Goal: Transaction & Acquisition: Book appointment/travel/reservation

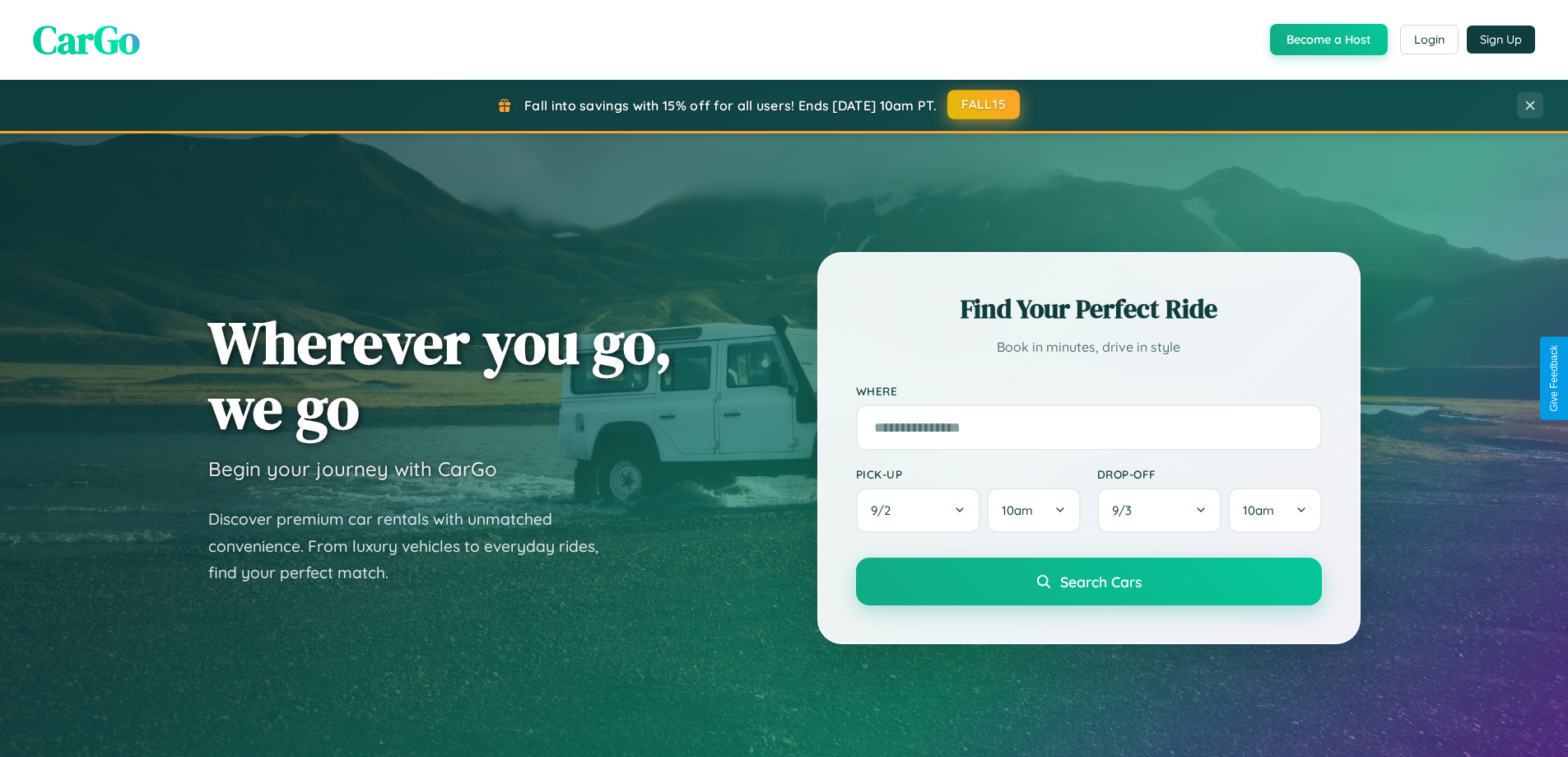
click at [985, 105] on button "FALL15" at bounding box center [983, 104] width 73 height 30
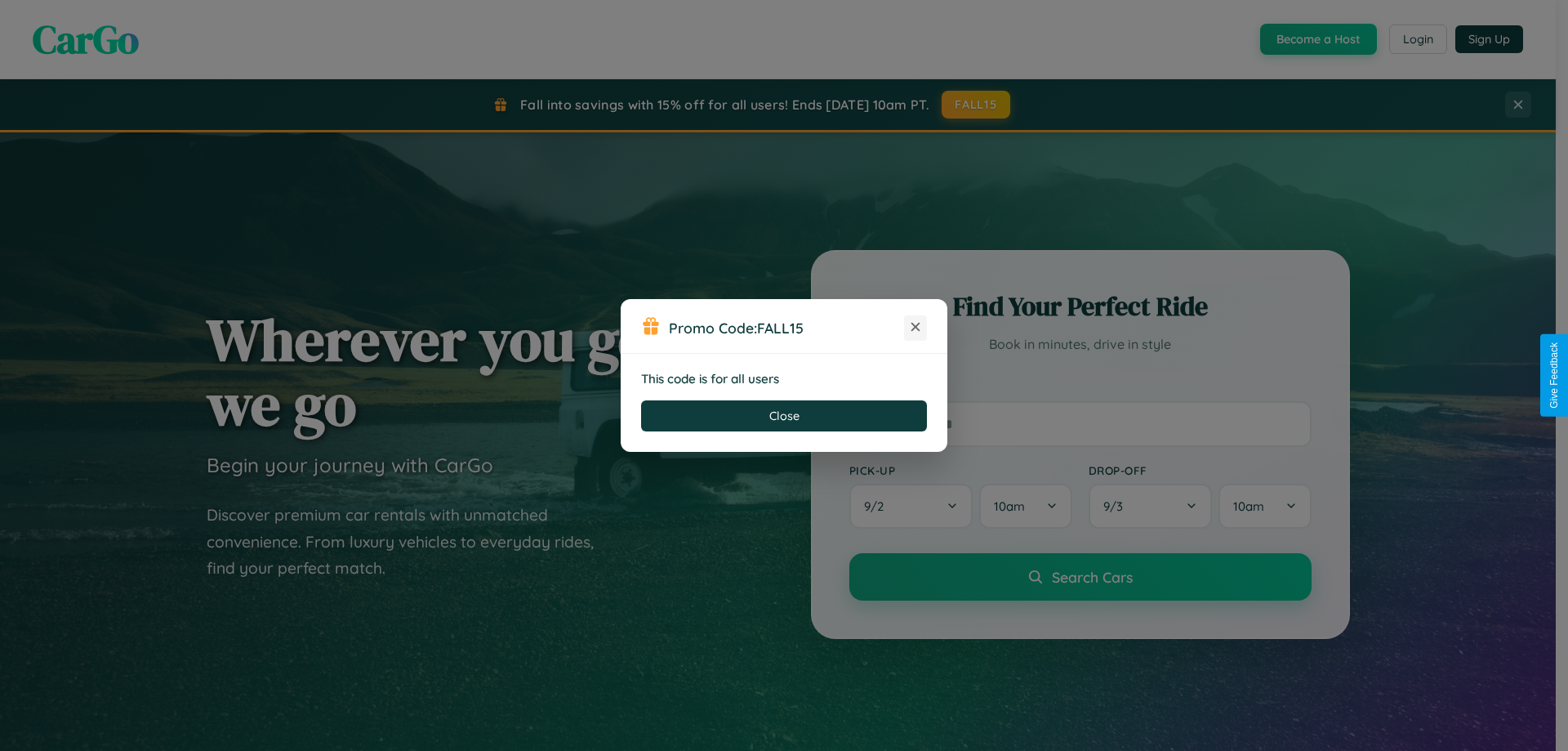
click at [915, 327] on icon at bounding box center [914, 326] width 16 height 16
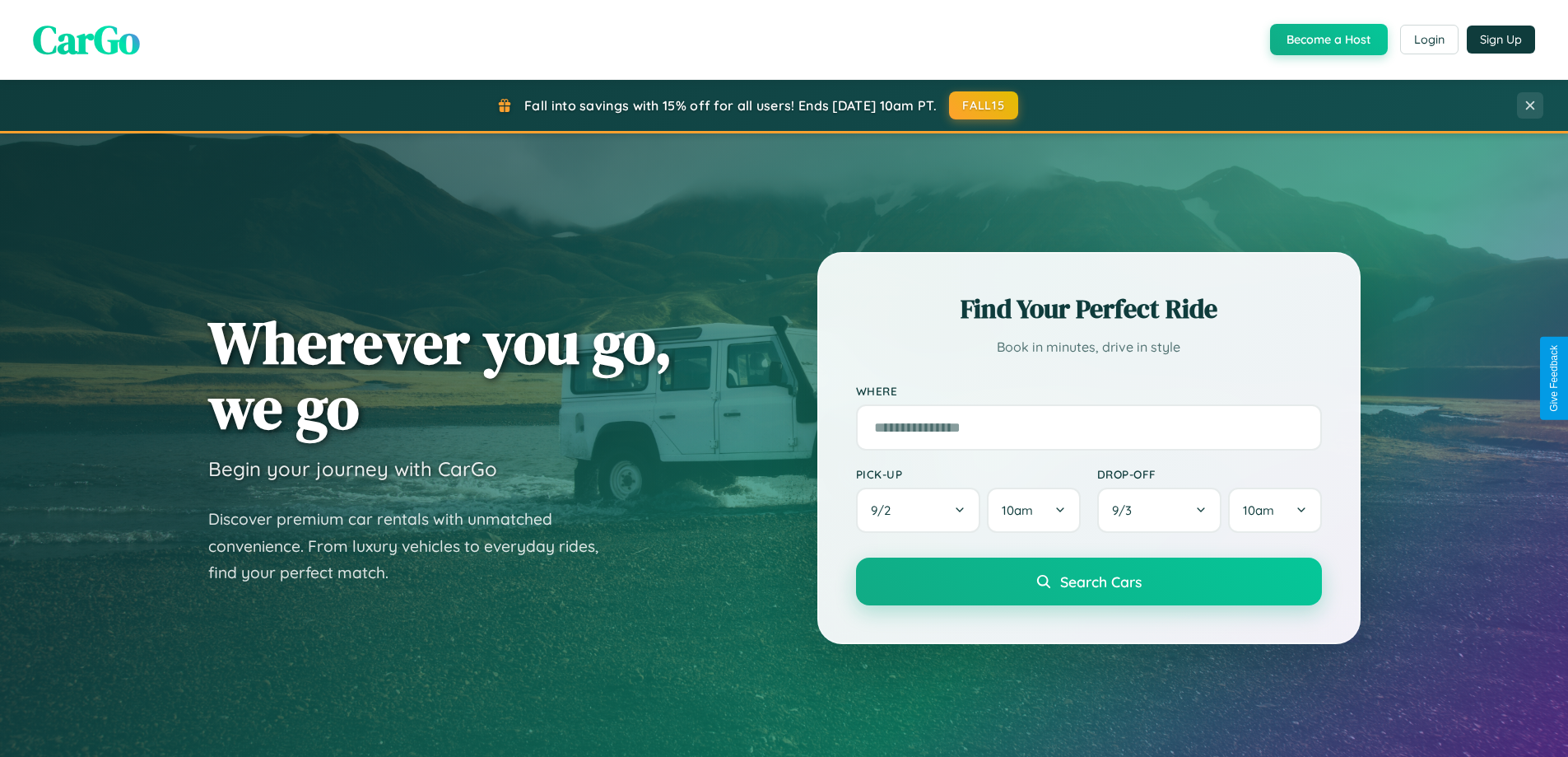
scroll to position [1133, 0]
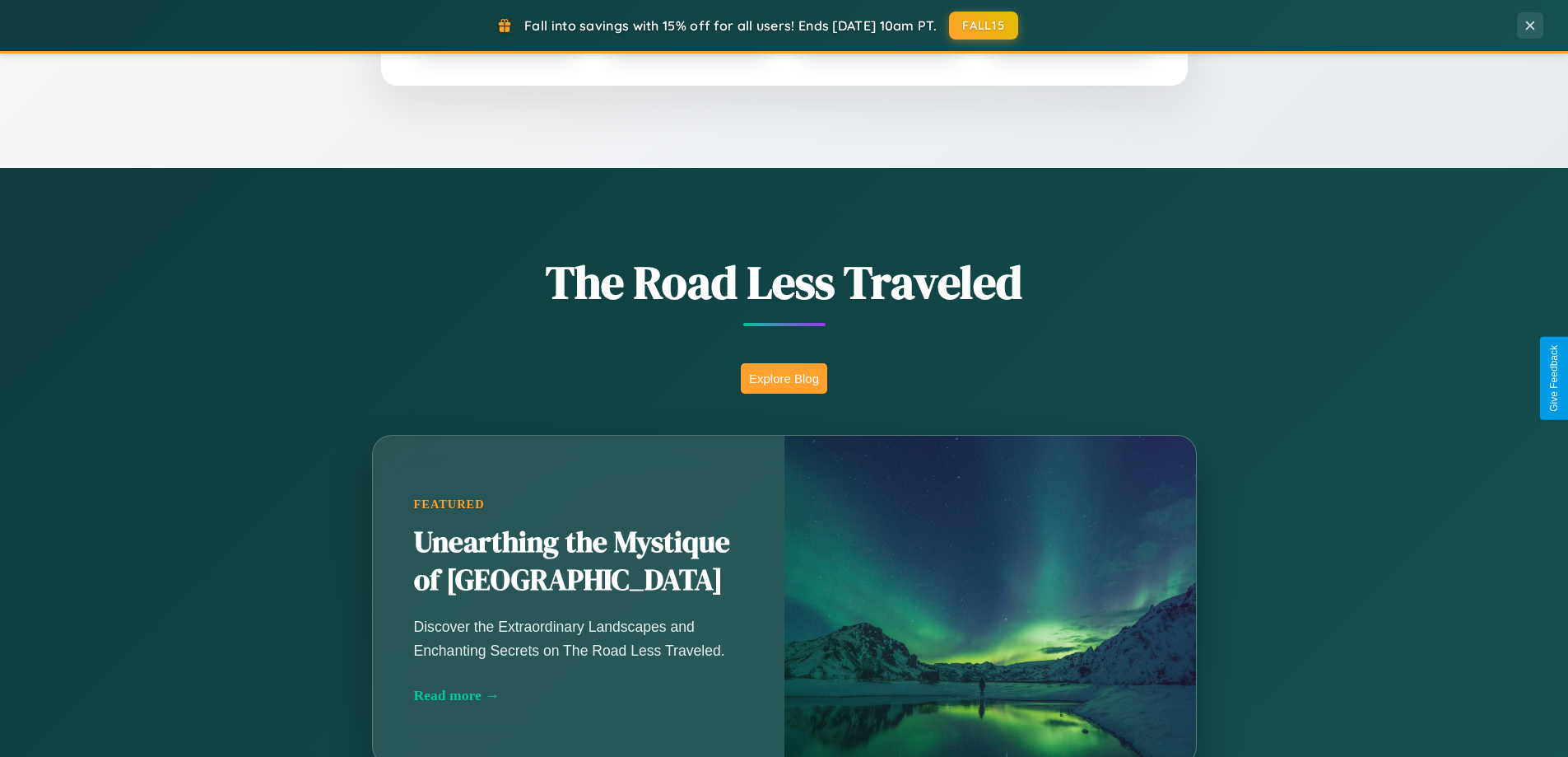
click at [784, 378] on button "Explore Blog" at bounding box center [783, 378] width 86 height 30
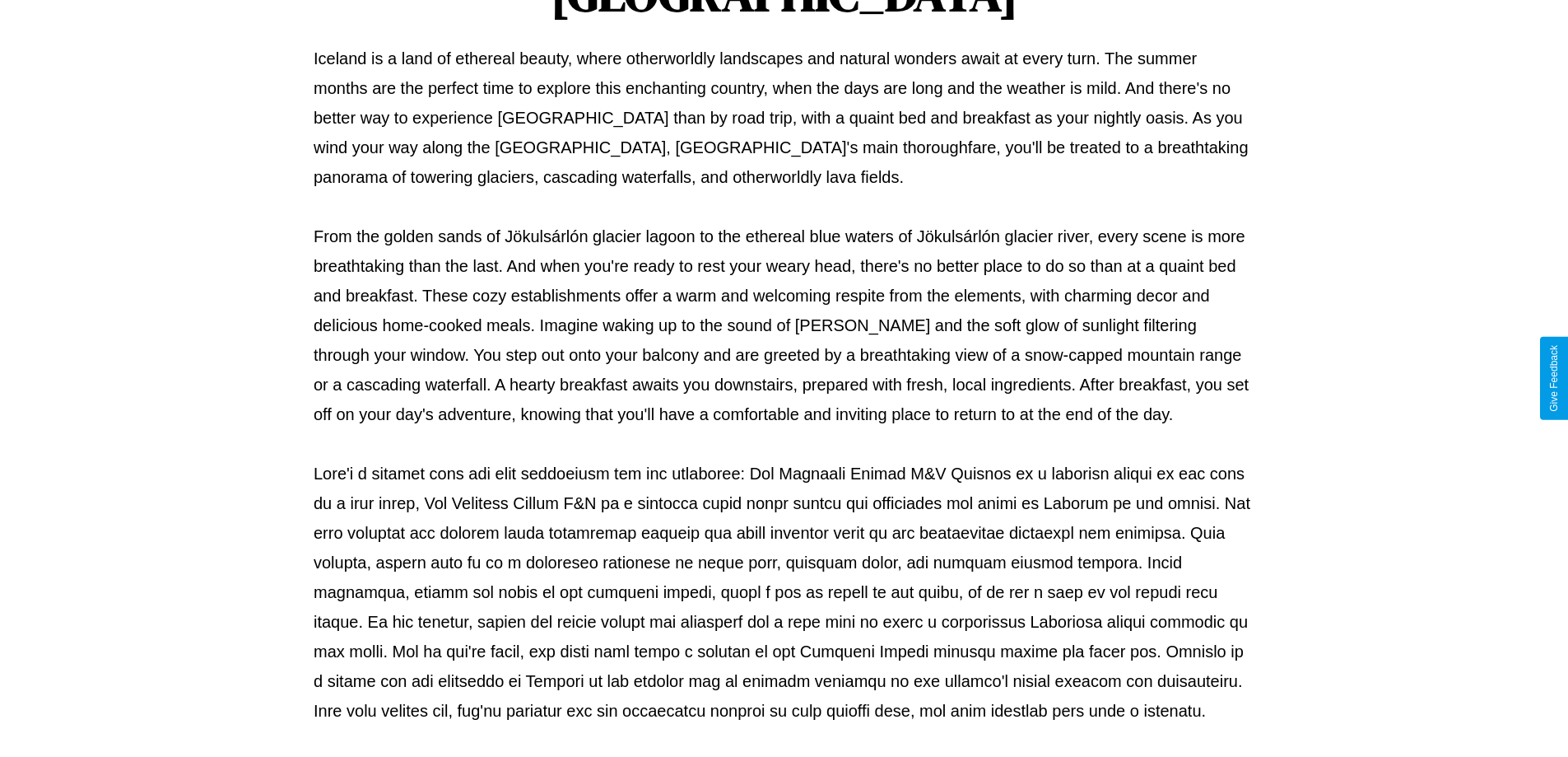
scroll to position [533, 0]
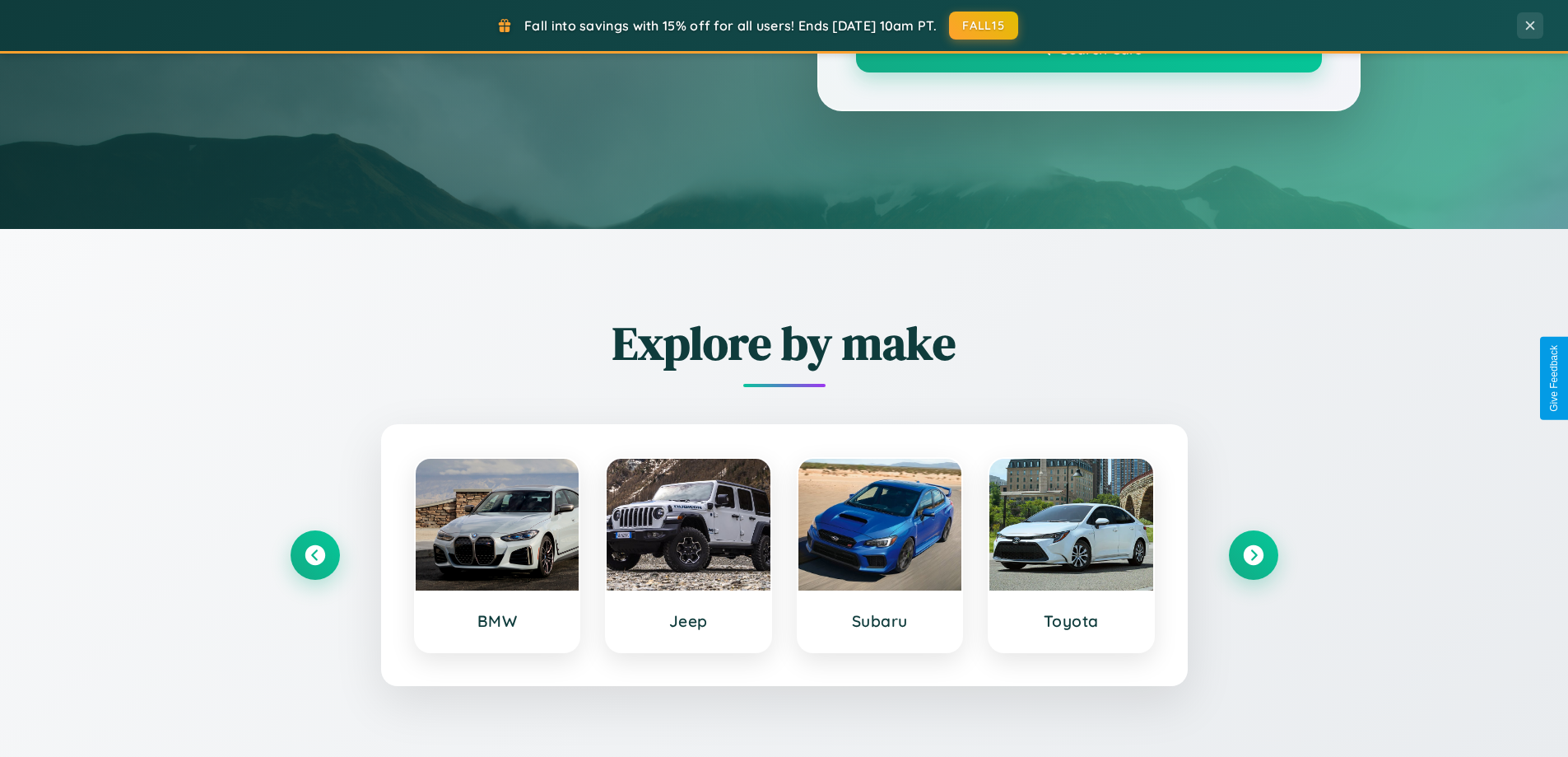
scroll to position [1133, 0]
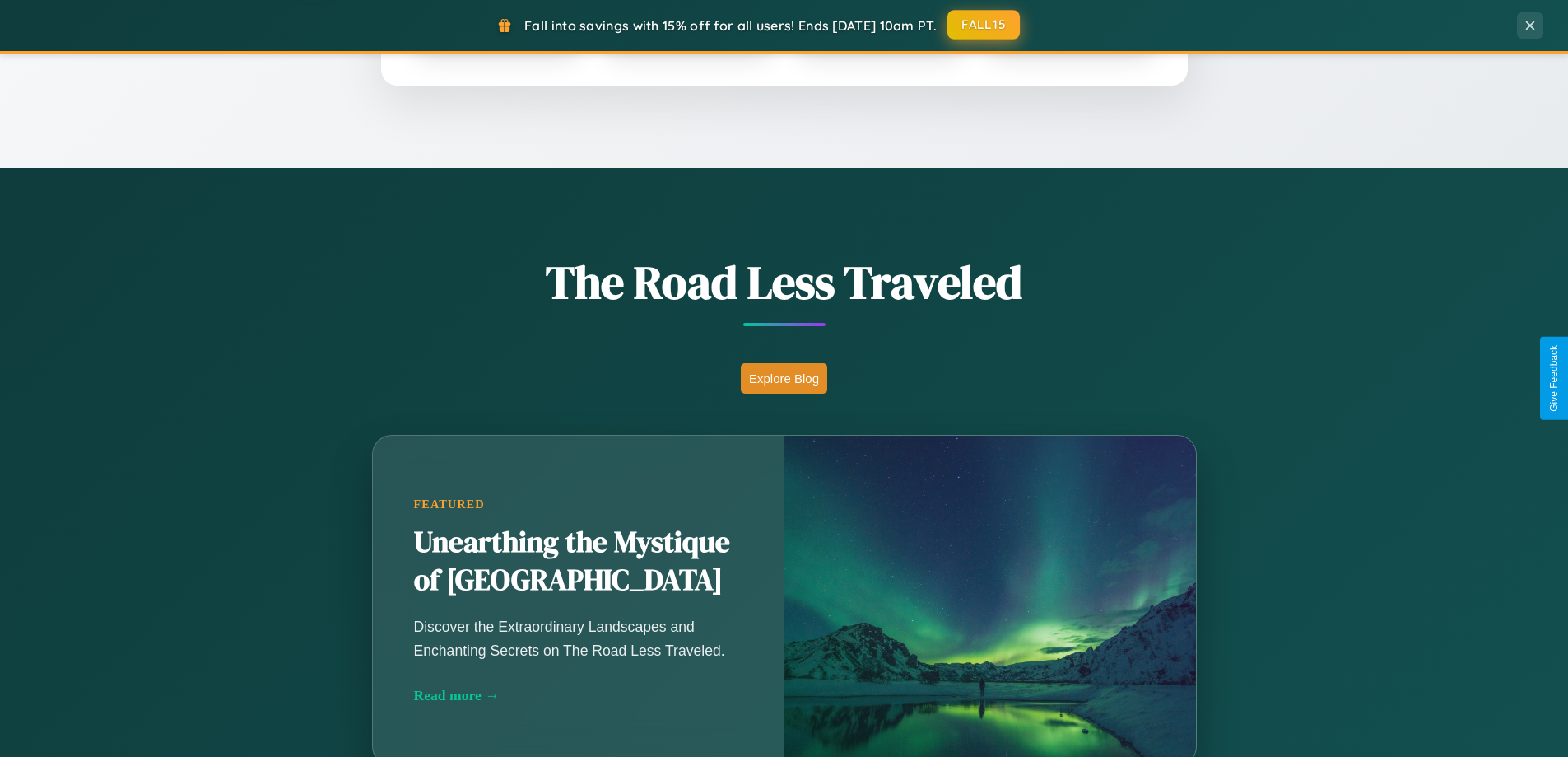
click at [985, 25] on button "FALL15" at bounding box center [983, 24] width 73 height 30
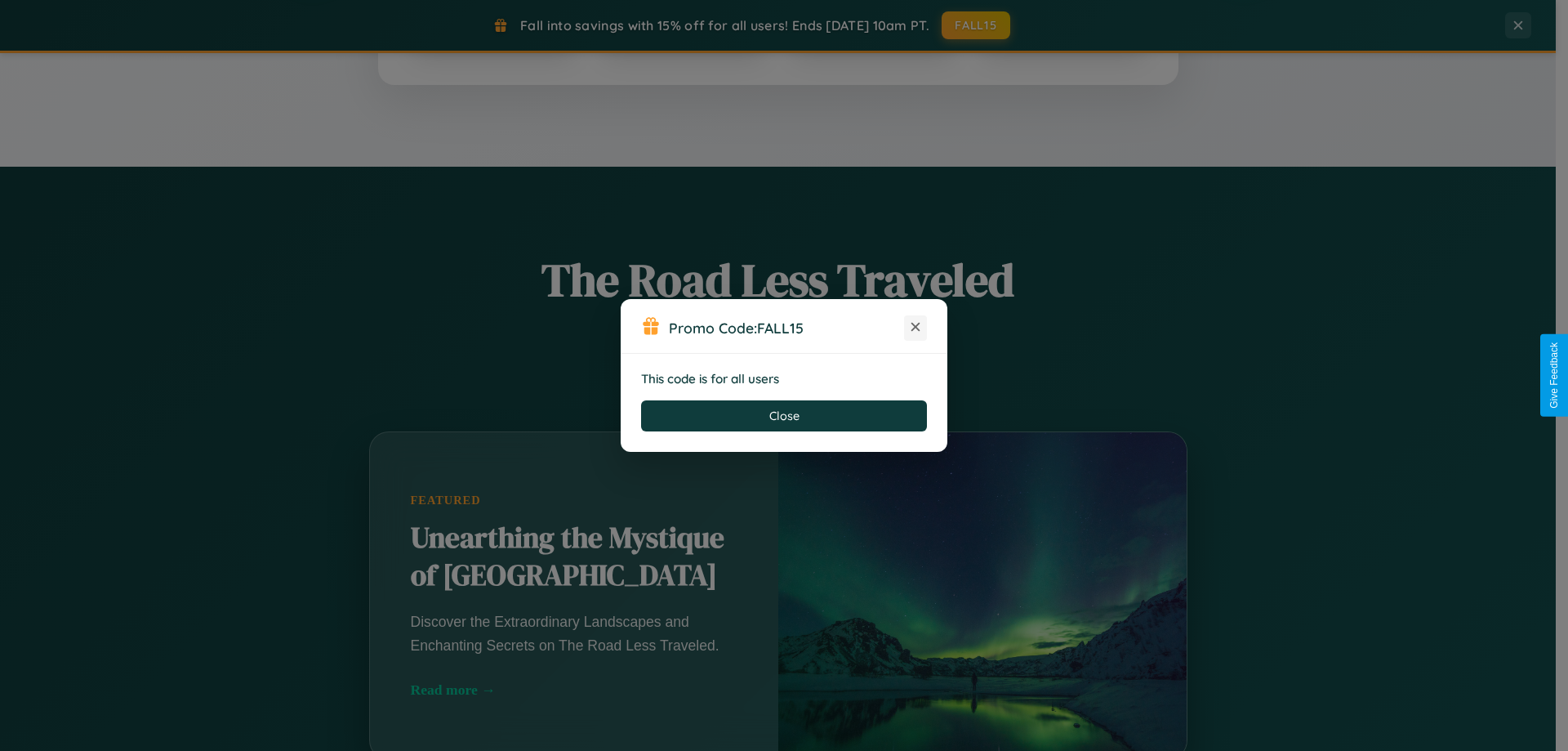
click at [915, 327] on icon at bounding box center [914, 326] width 16 height 16
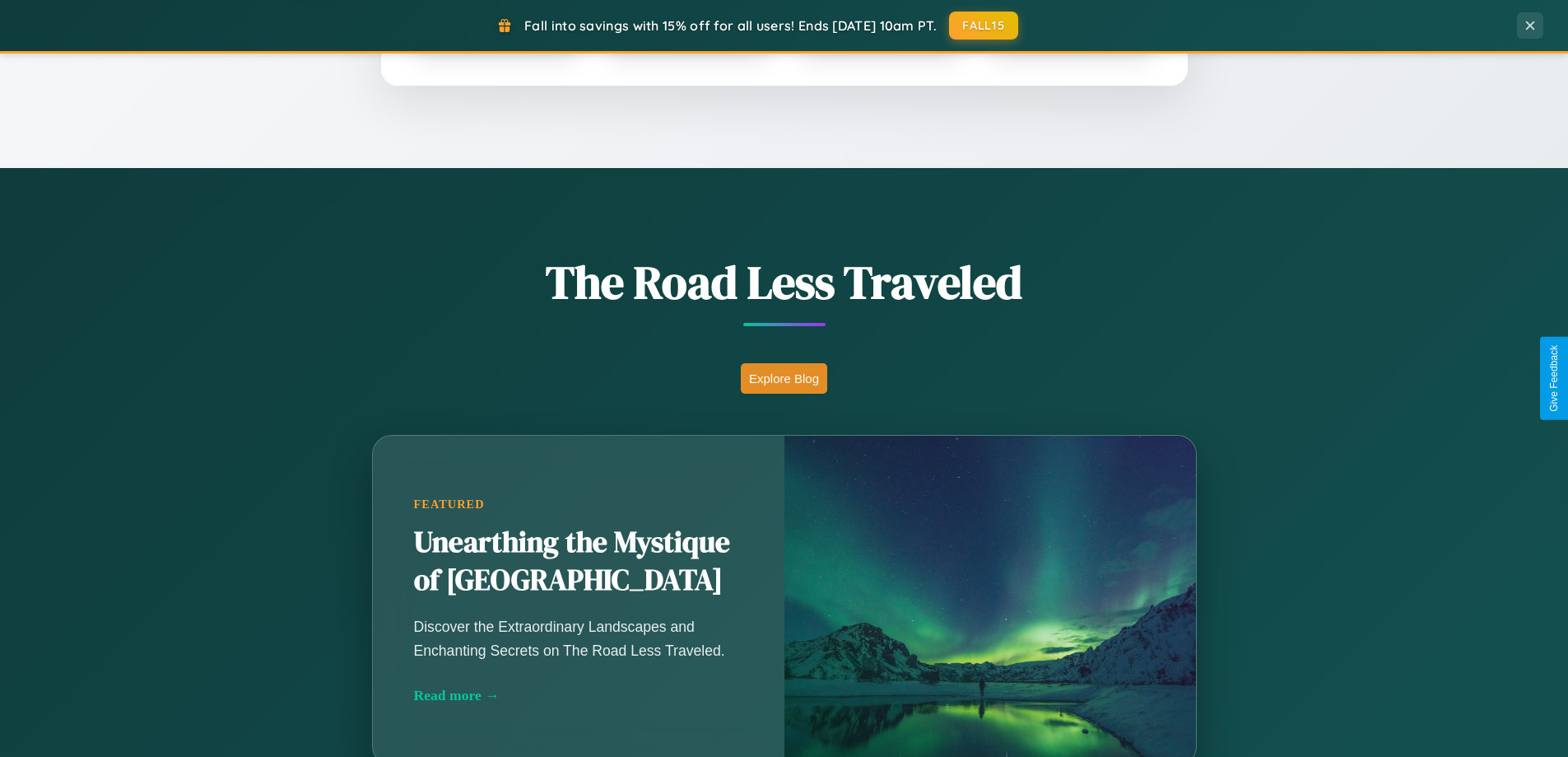
scroll to position [49, 0]
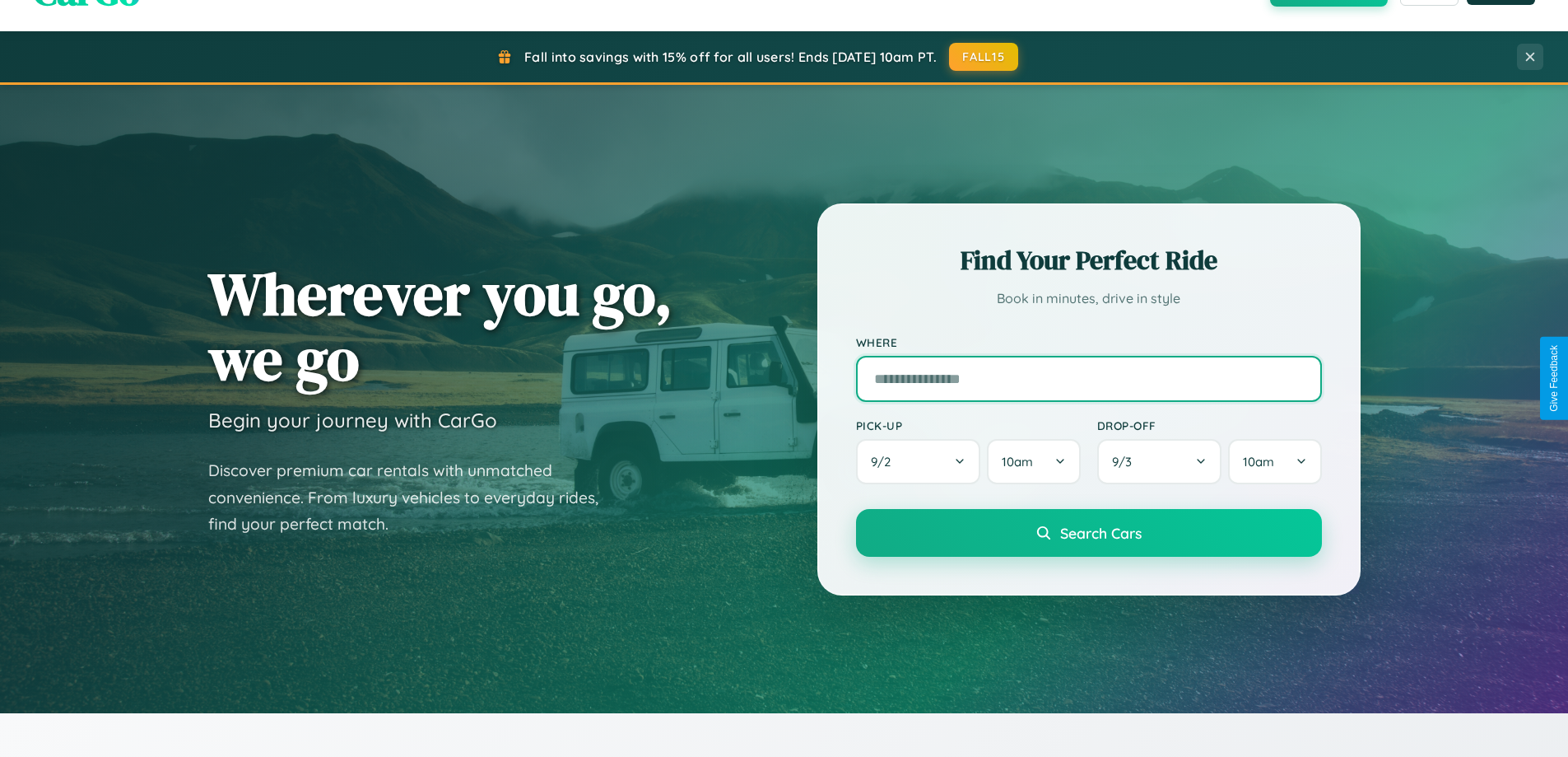
click at [1088, 378] on input "text" at bounding box center [1089, 378] width 466 height 47
type input "*****"
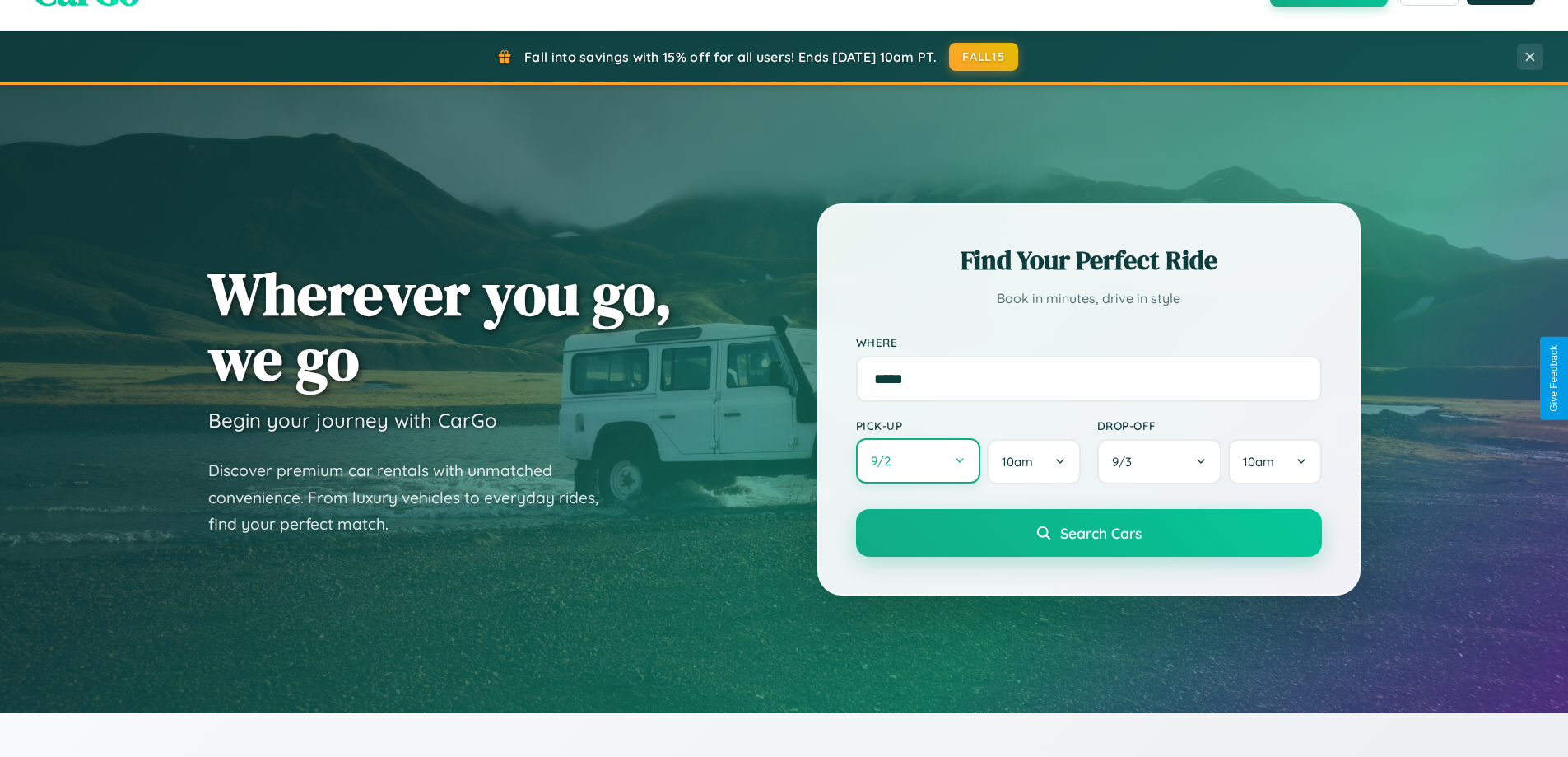
click at [918, 461] on button "9 / 2" at bounding box center [918, 460] width 125 height 46
select select "*"
select select "****"
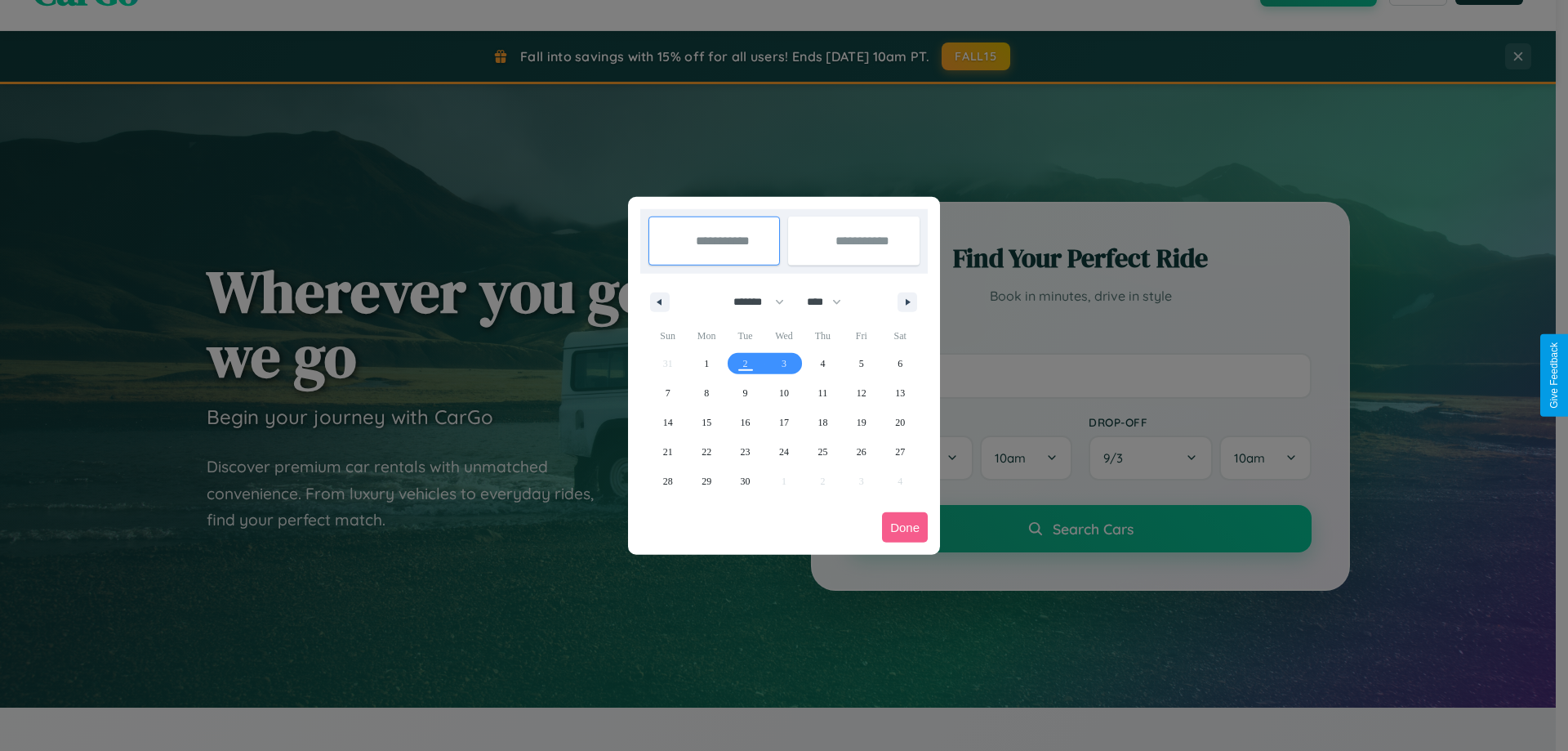
drag, startPoint x: 751, startPoint y: 301, endPoint x: 784, endPoint y: 327, distance: 42.0
click at [751, 301] on select "******* ******** ***** ***** *** **** **** ****** ********* ******* ******** **…" at bounding box center [756, 301] width 69 height 27
select select "**"
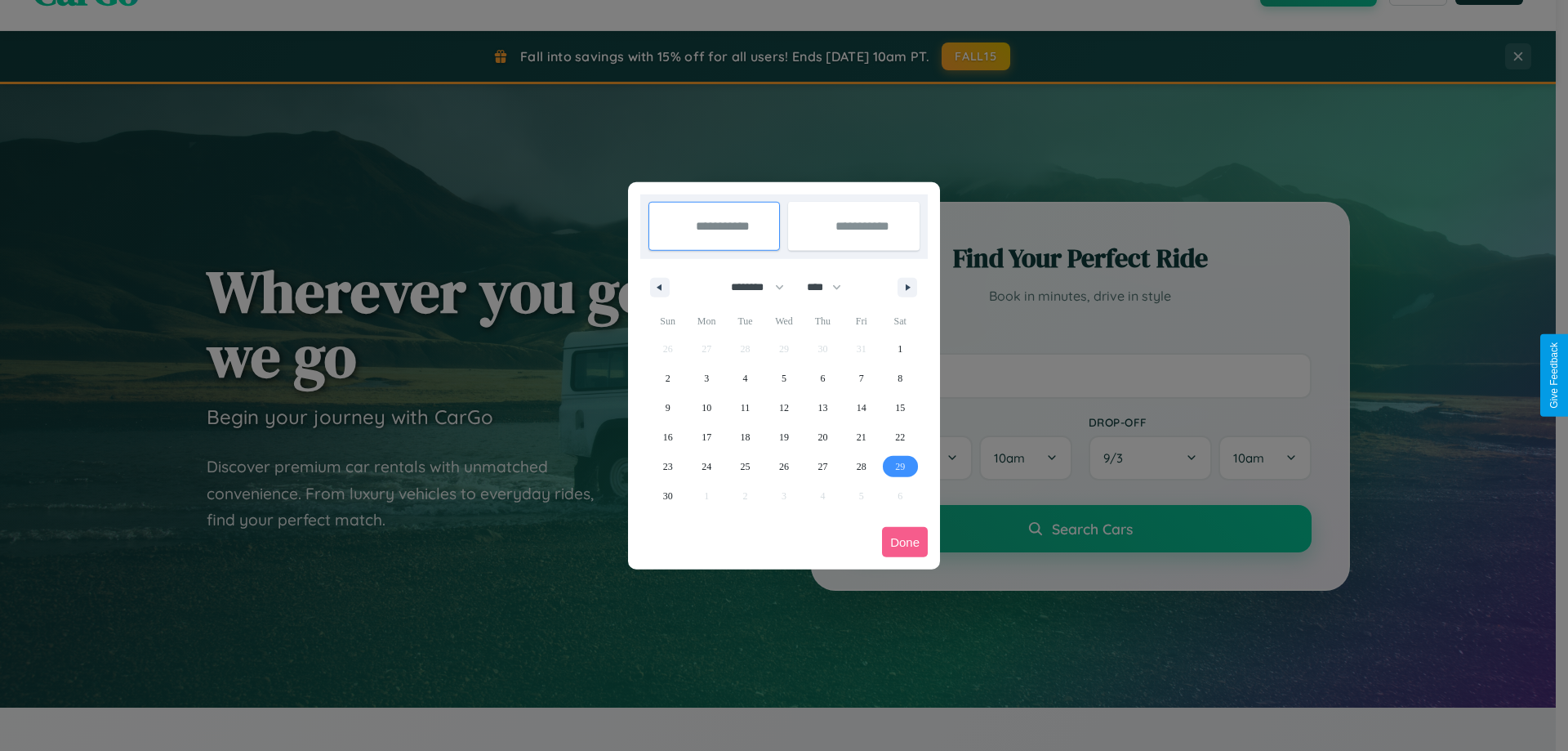
click at [900, 466] on span "29" at bounding box center [900, 466] width 10 height 30
type input "**********"
click at [907, 287] on icon "button" at bounding box center [911, 287] width 8 height 7
select select "**"
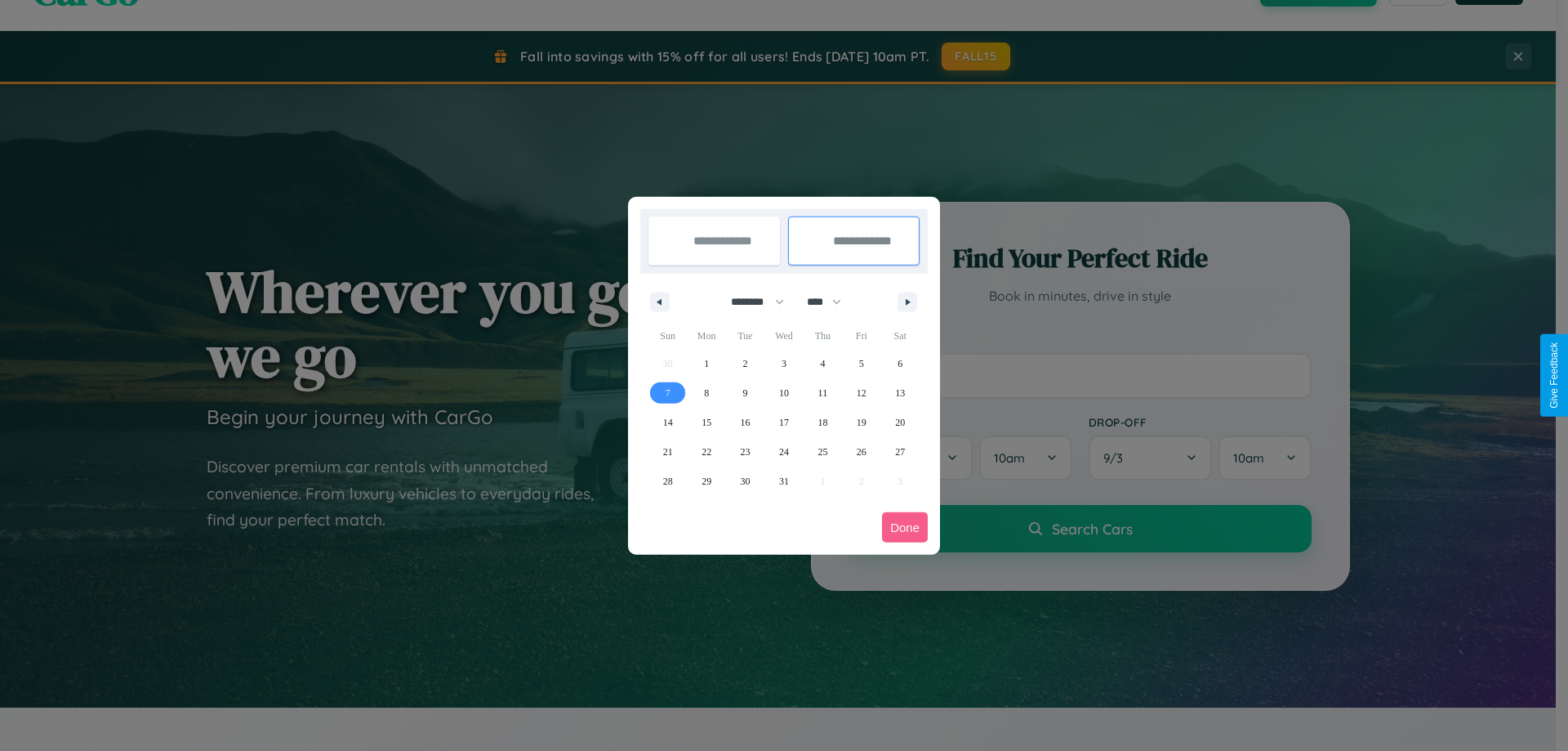
click at [667, 392] on span "7" at bounding box center [667, 393] width 5 height 30
type input "**********"
select select "**"
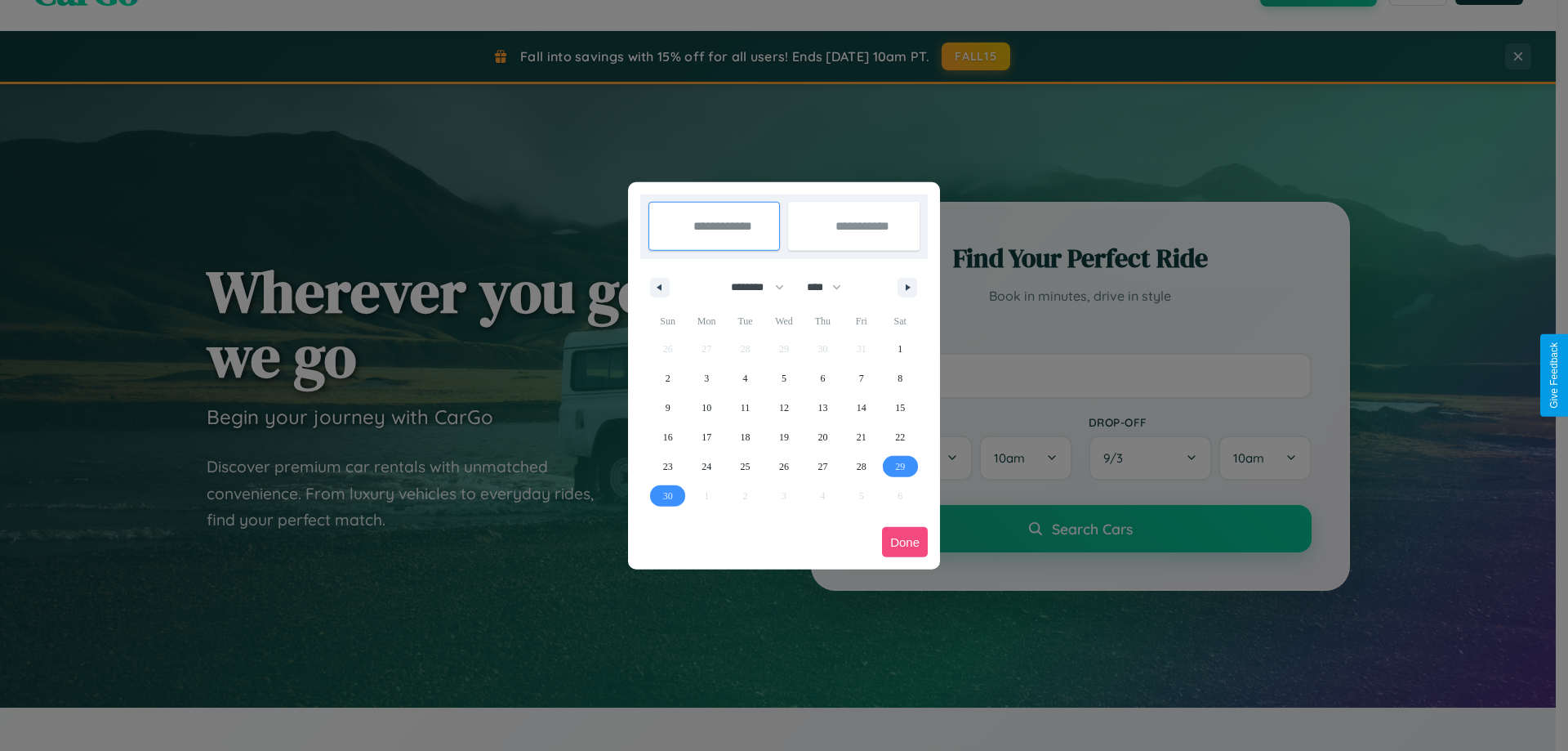
click at [905, 541] on button "Done" at bounding box center [905, 541] width 46 height 30
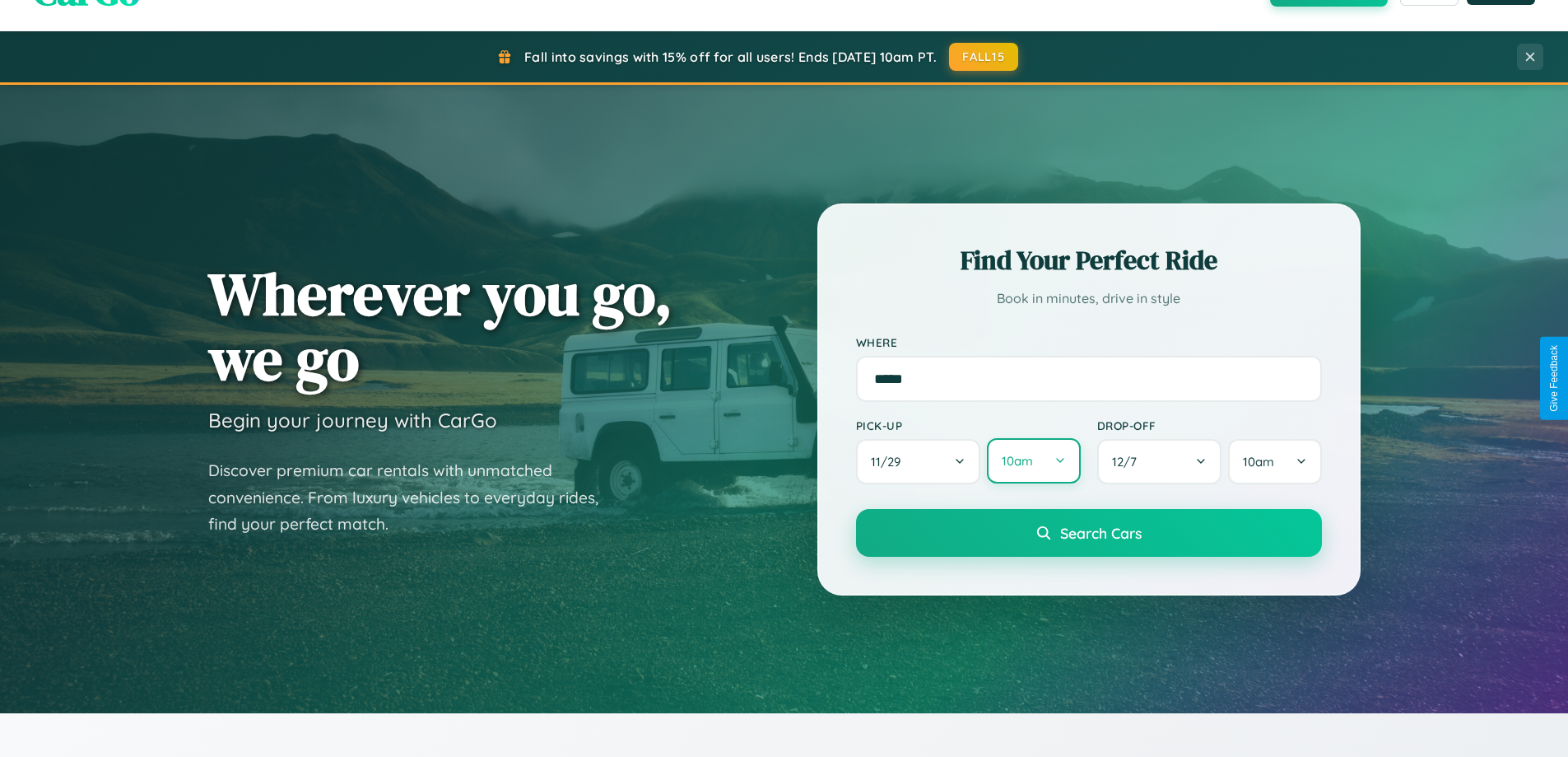
click at [1033, 461] on button "10am" at bounding box center [1033, 460] width 93 height 46
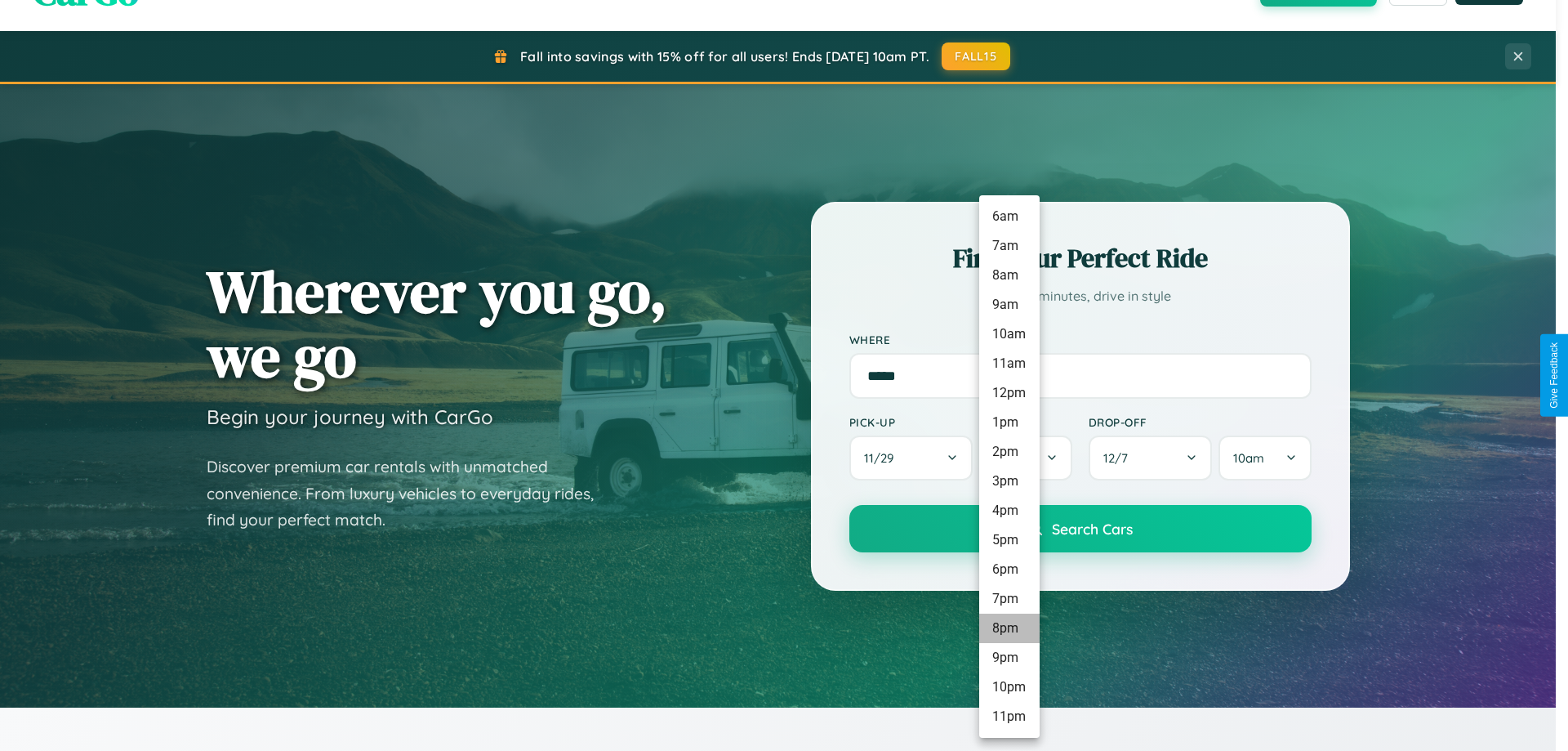
click at [1009, 628] on li "8pm" at bounding box center [1009, 628] width 61 height 30
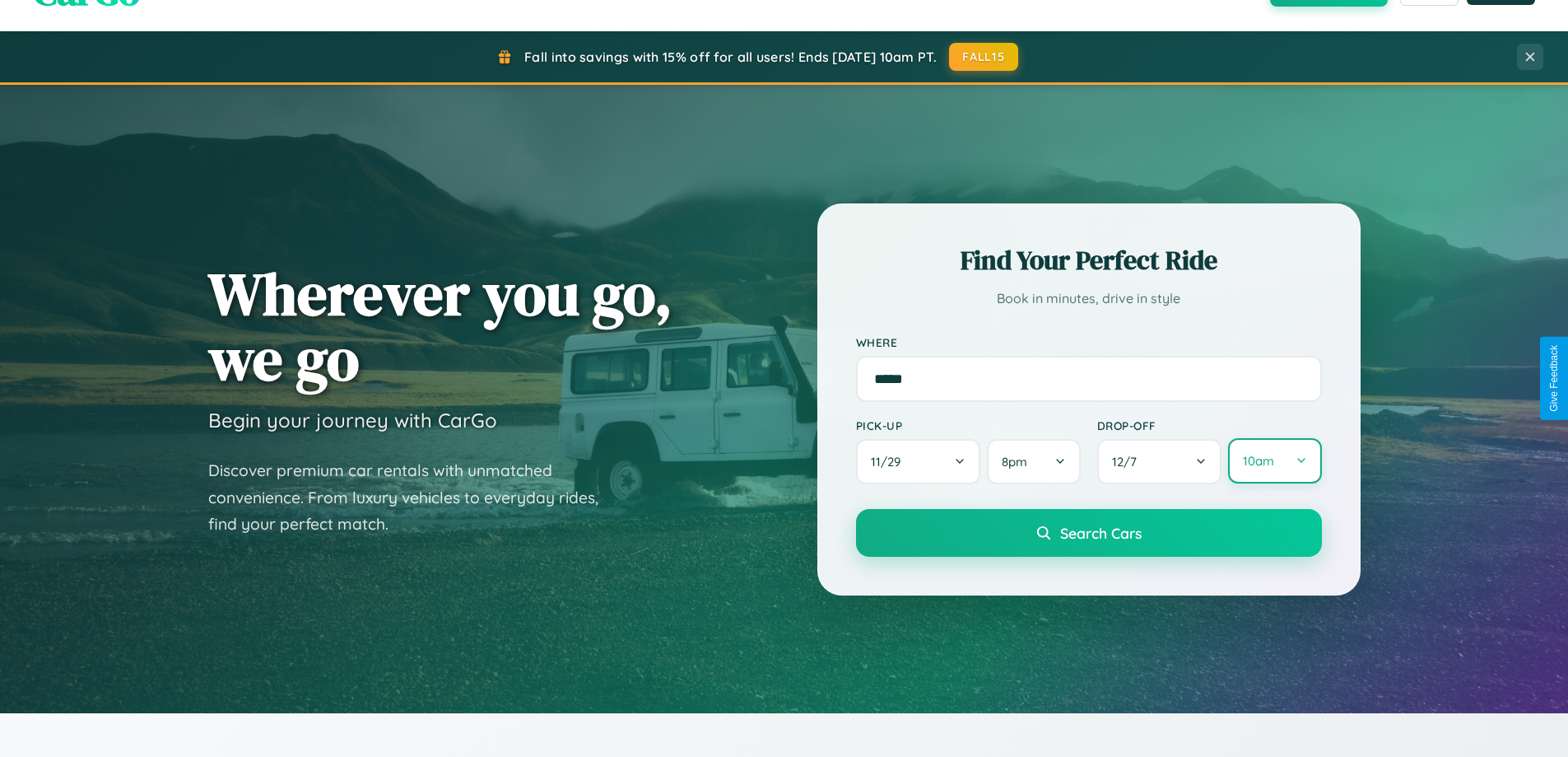
click at [1274, 461] on button "10am" at bounding box center [1275, 460] width 93 height 46
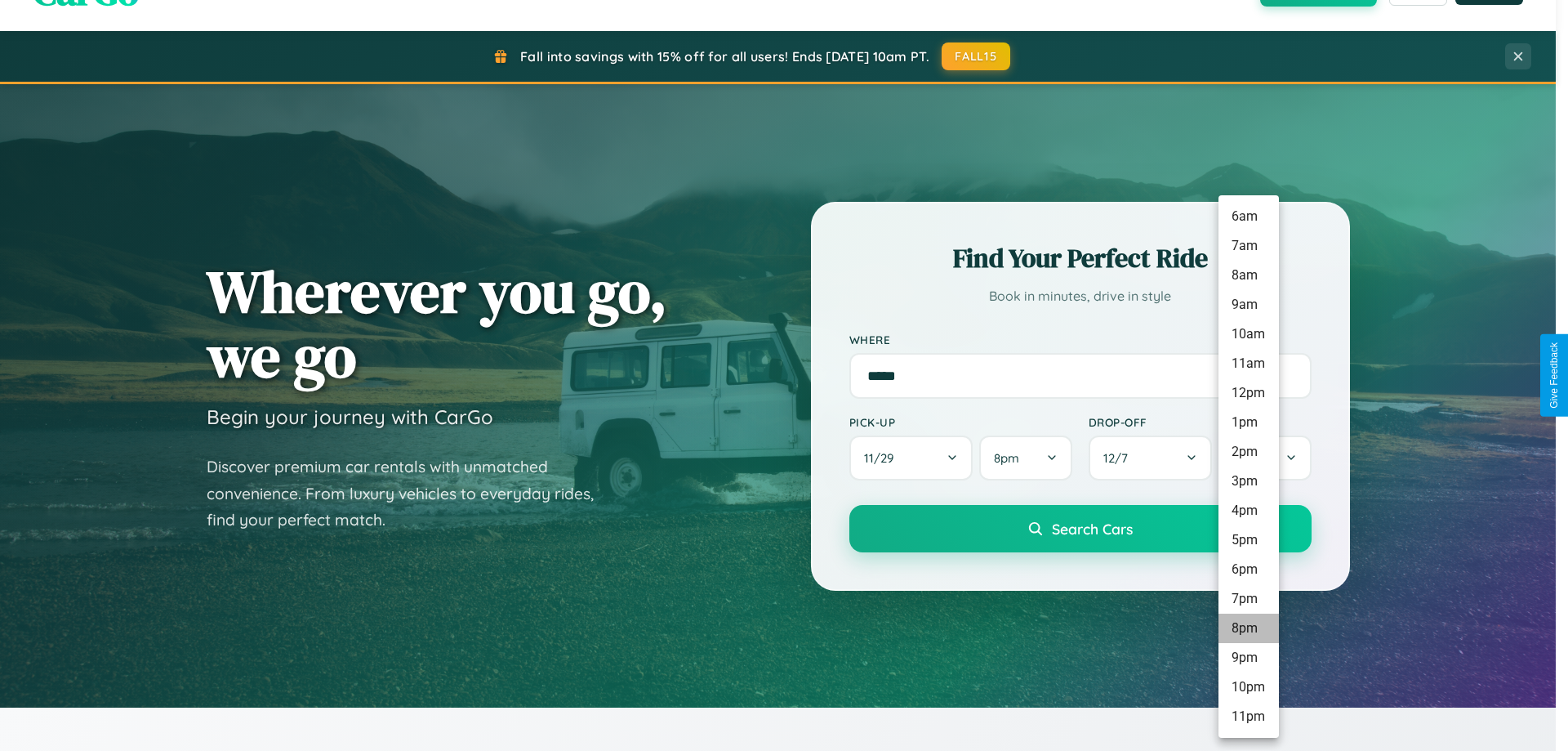
click at [1247, 628] on li "8pm" at bounding box center [1248, 628] width 61 height 30
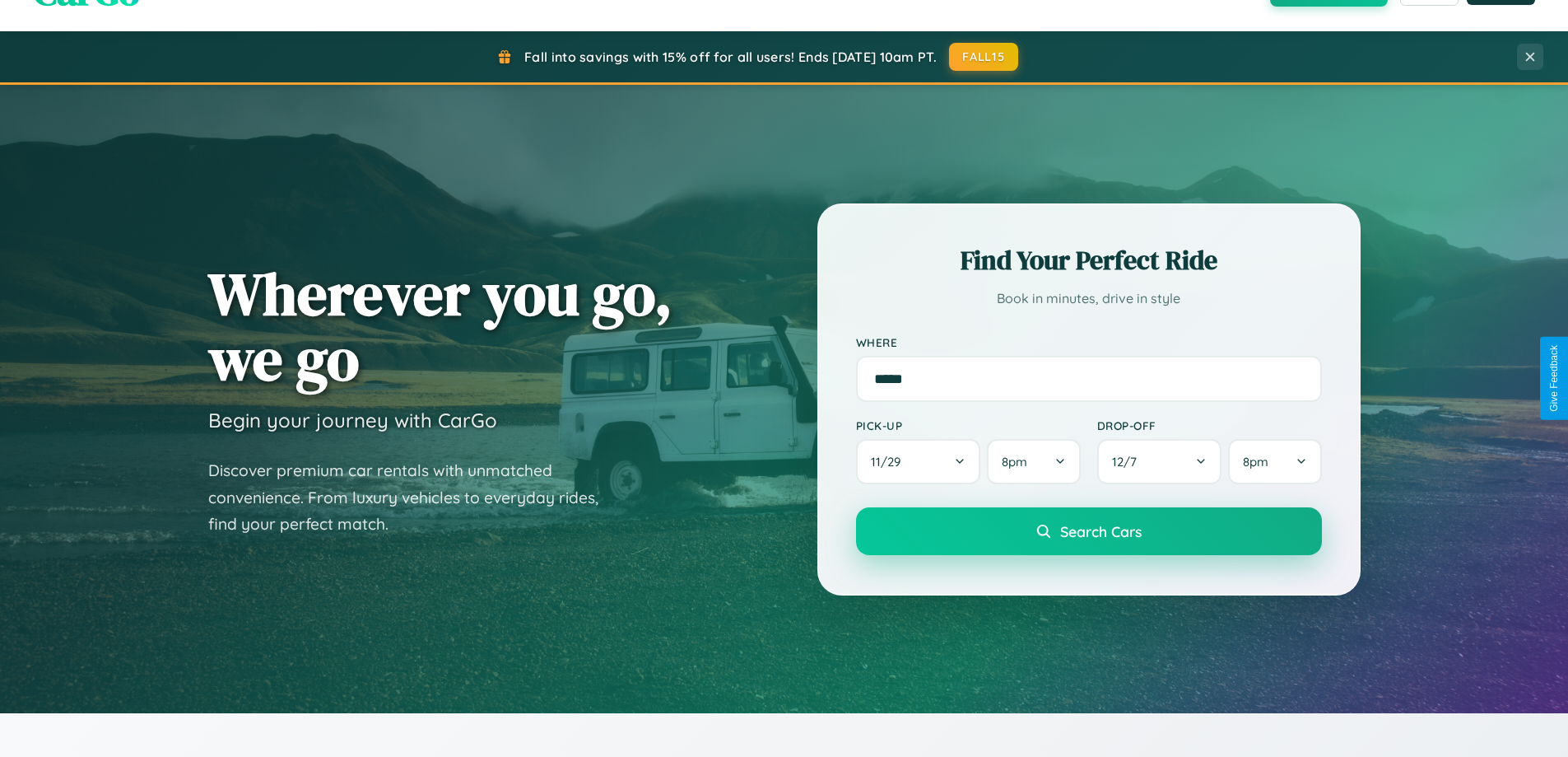
click at [1088, 533] on span "Search Cars" at bounding box center [1101, 531] width 82 height 18
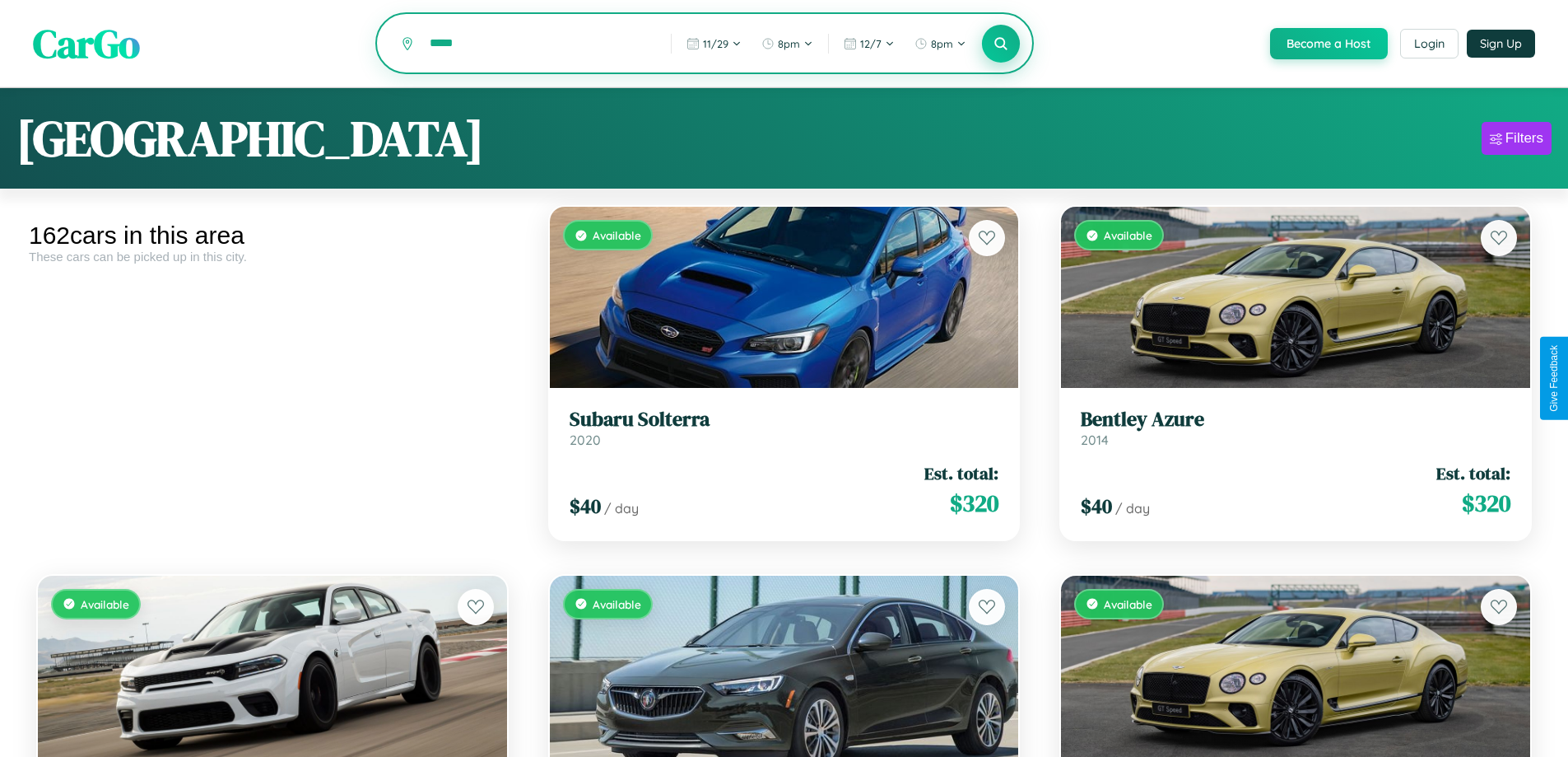
type input "*****"
click at [1000, 45] on icon at bounding box center [1001, 43] width 16 height 16
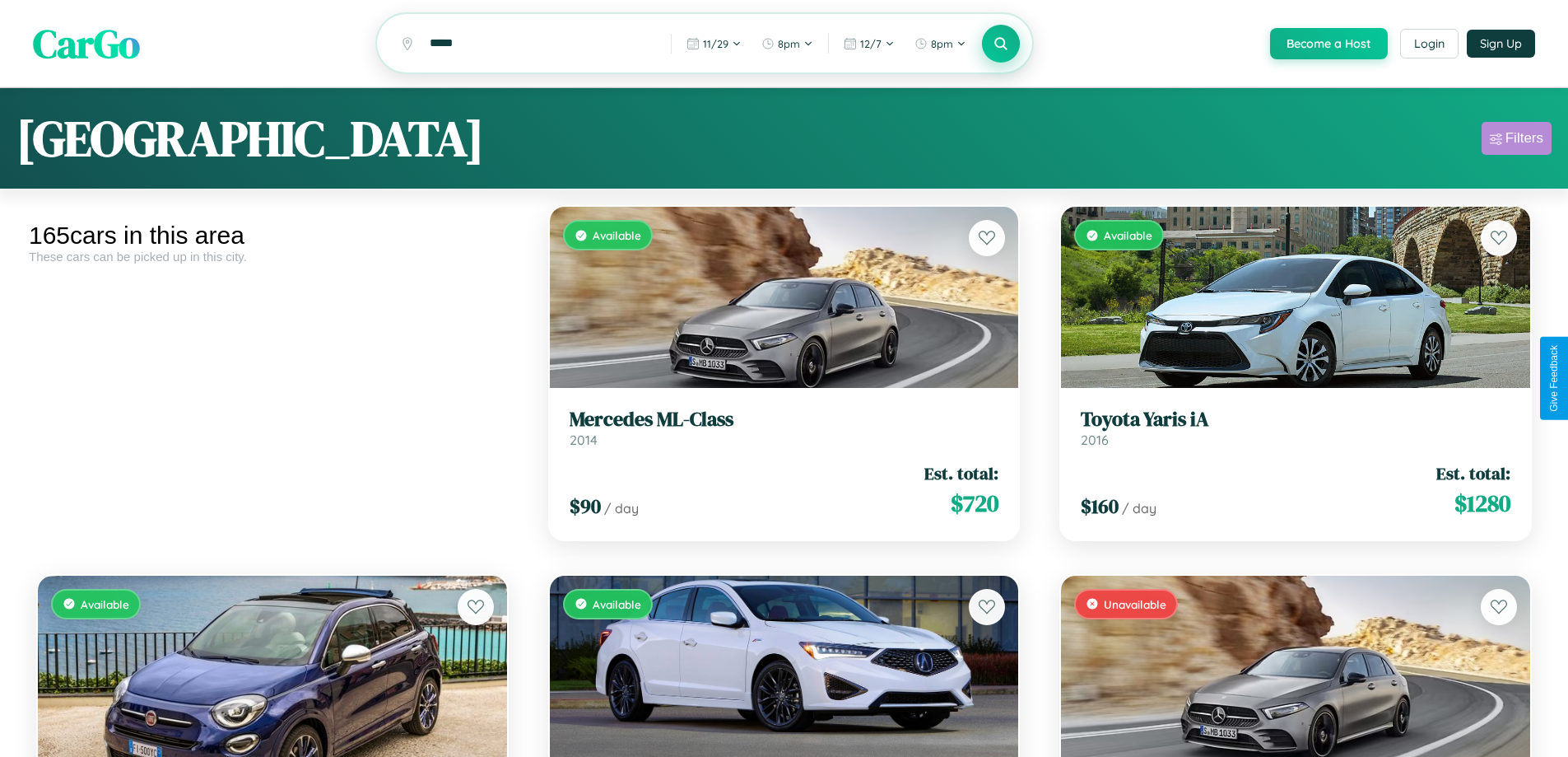
click at [1517, 141] on div "Filters" at bounding box center [1523, 138] width 38 height 16
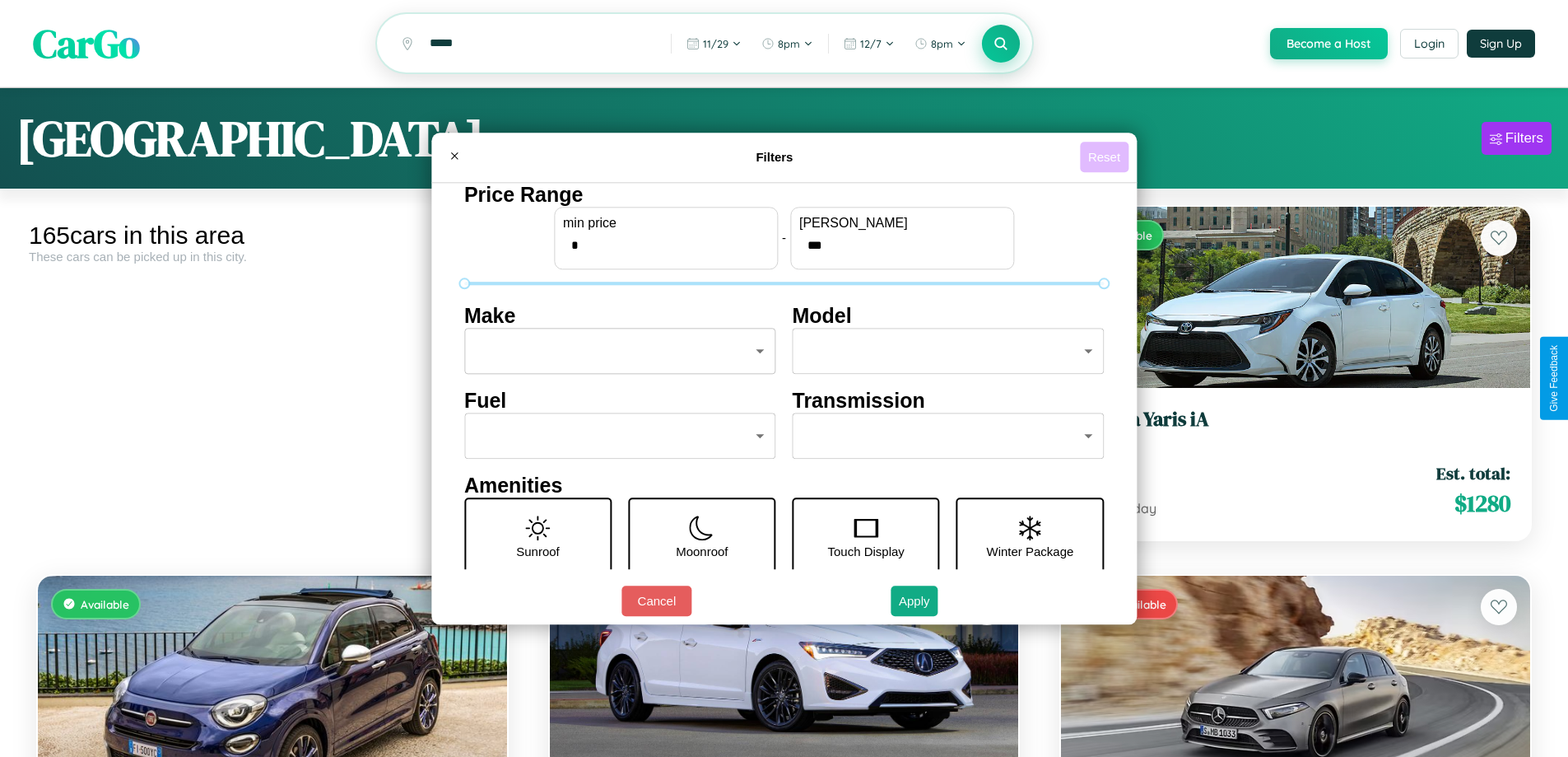
click at [1106, 156] on button "Reset" at bounding box center [1104, 156] width 49 height 30
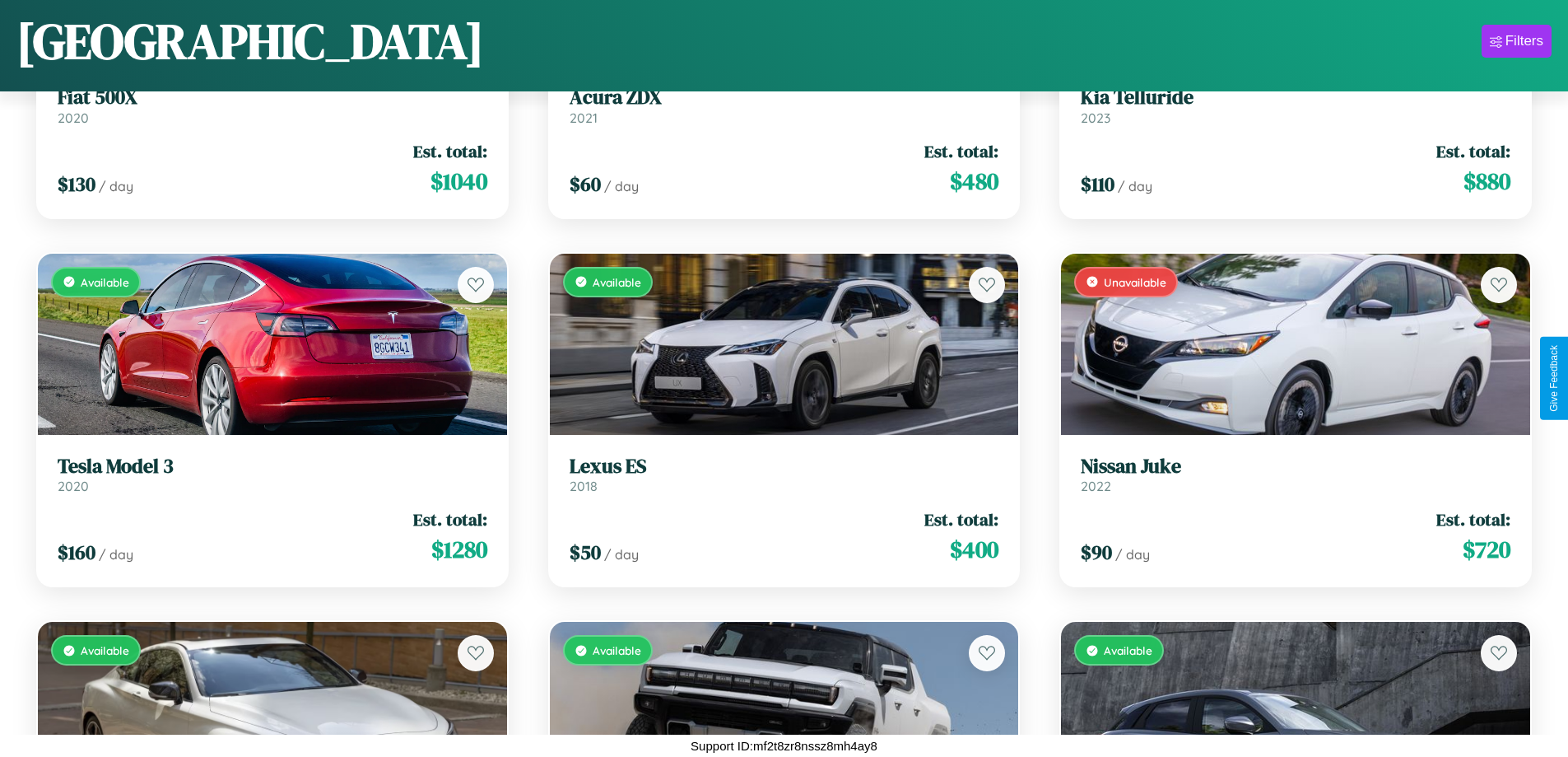
scroll to position [600, 0]
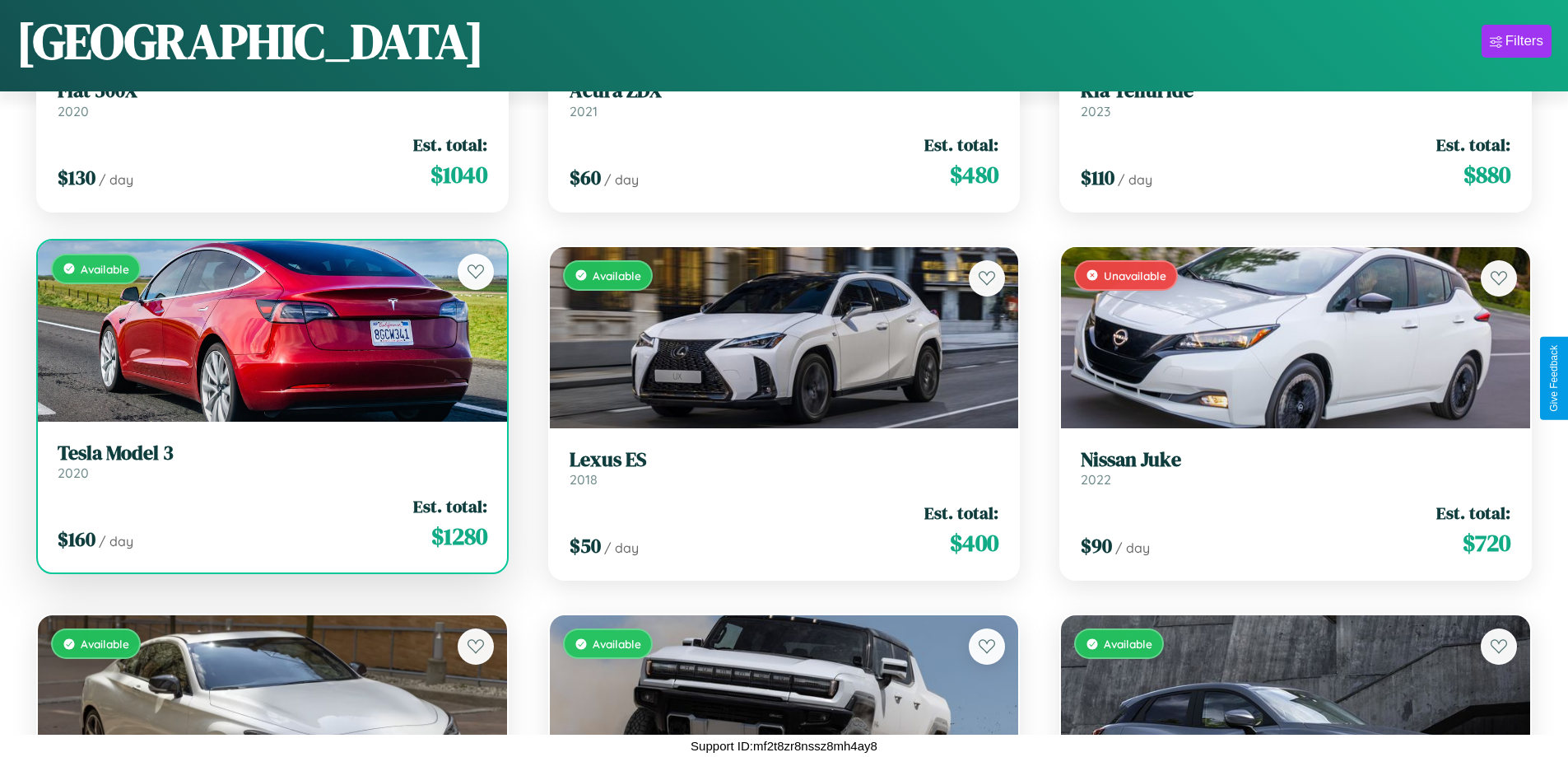
click at [270, 467] on link "Tesla Model 3 2020" at bounding box center [272, 462] width 430 height 41
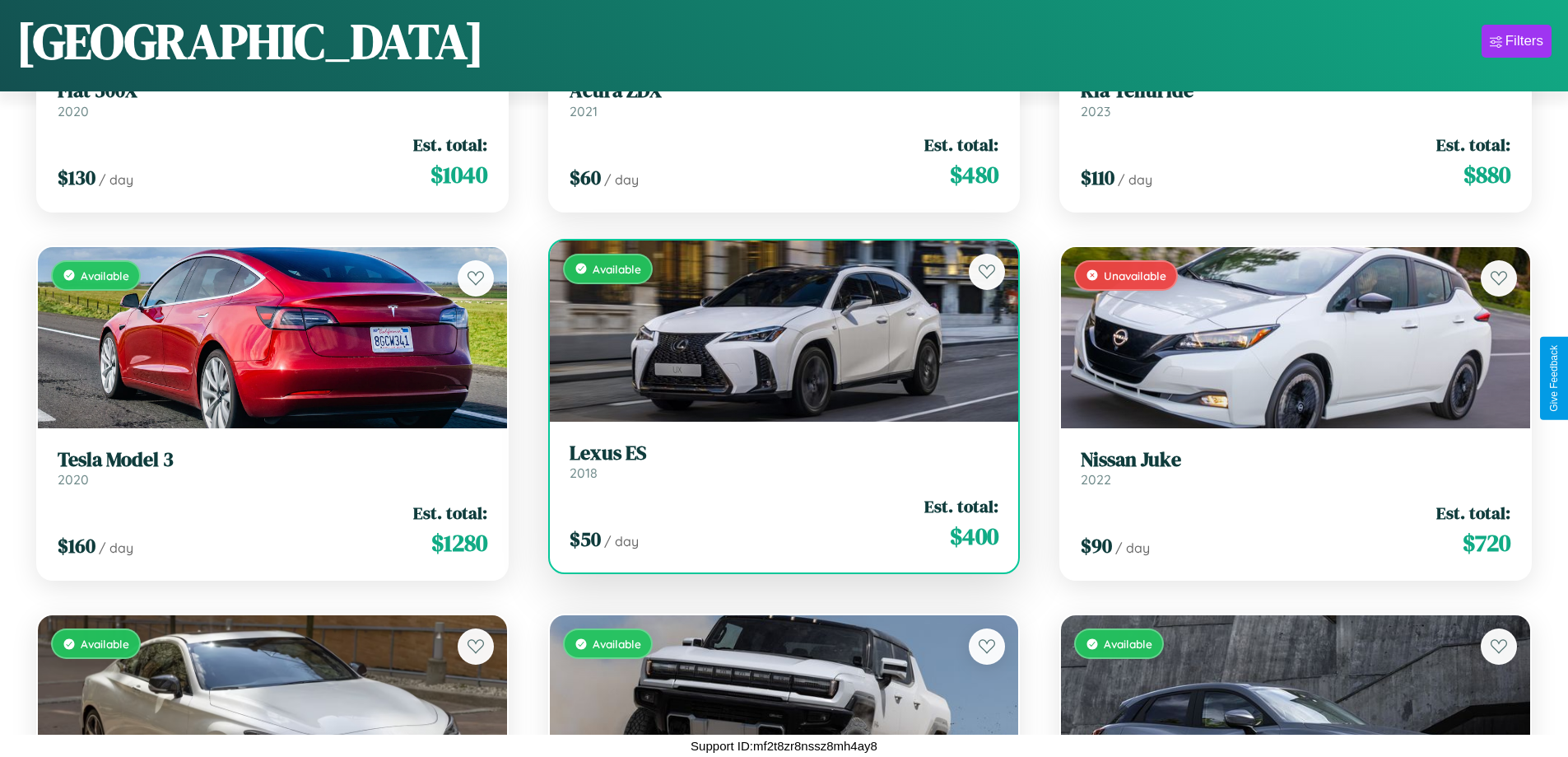
scroll to position [1706, 0]
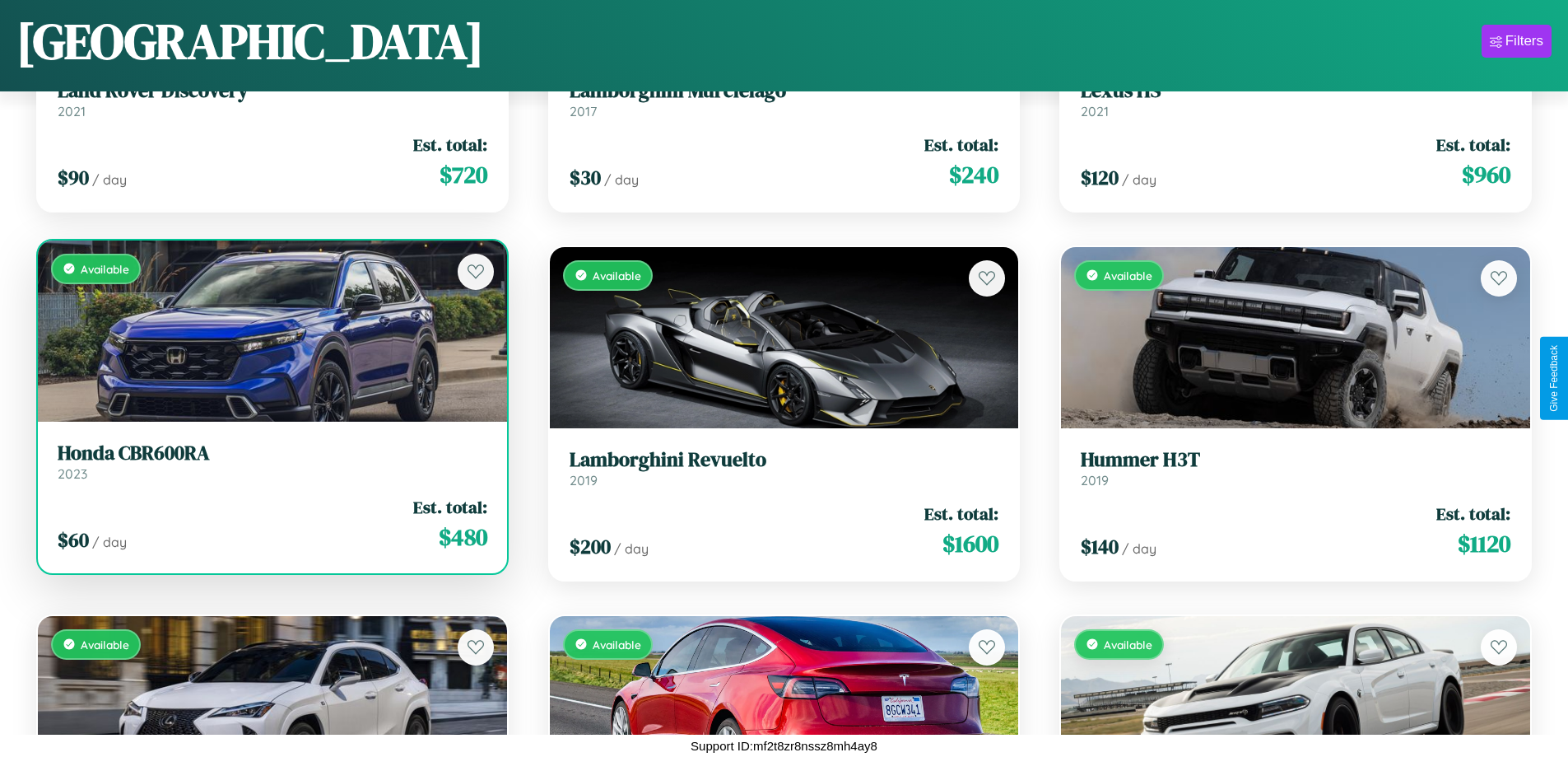
click at [270, 523] on div "$ 60 / day Est. total: $ 480" at bounding box center [272, 524] width 430 height 58
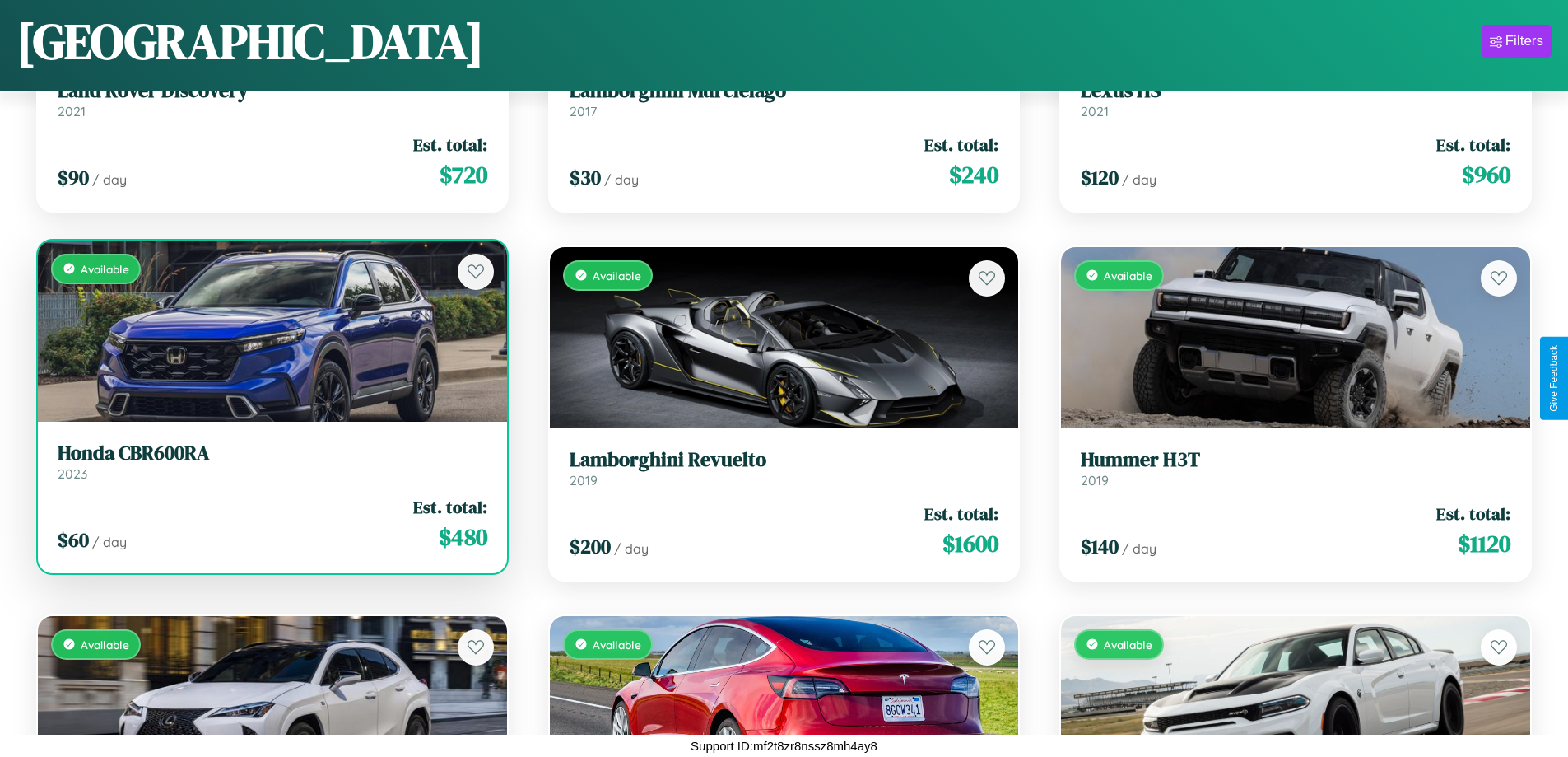
click at [270, 523] on div "$ 60 / day Est. total: $ 480" at bounding box center [272, 524] width 430 height 58
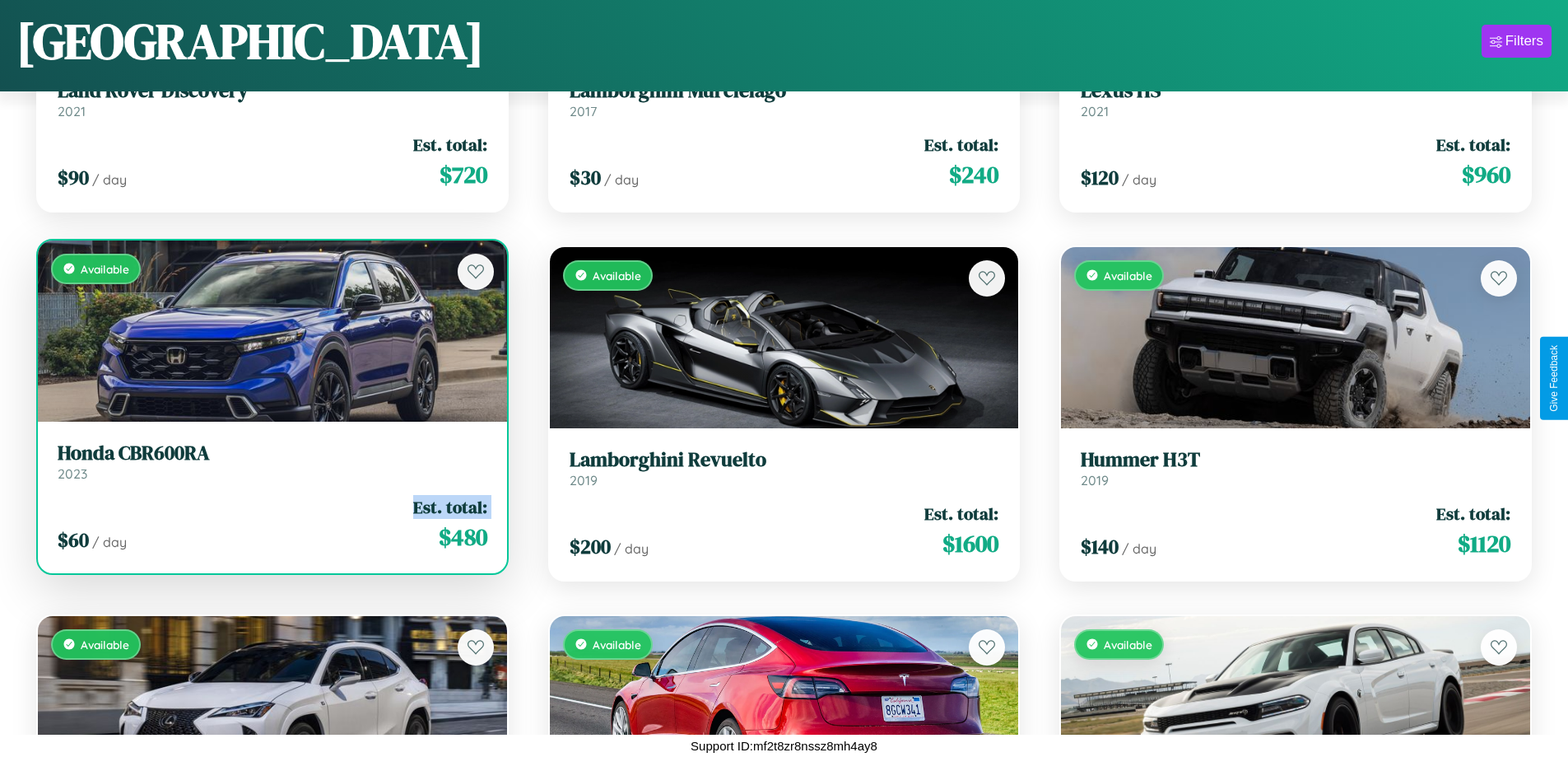
click at [270, 523] on div "$ 60 / day Est. total: $ 480" at bounding box center [272, 524] width 430 height 58
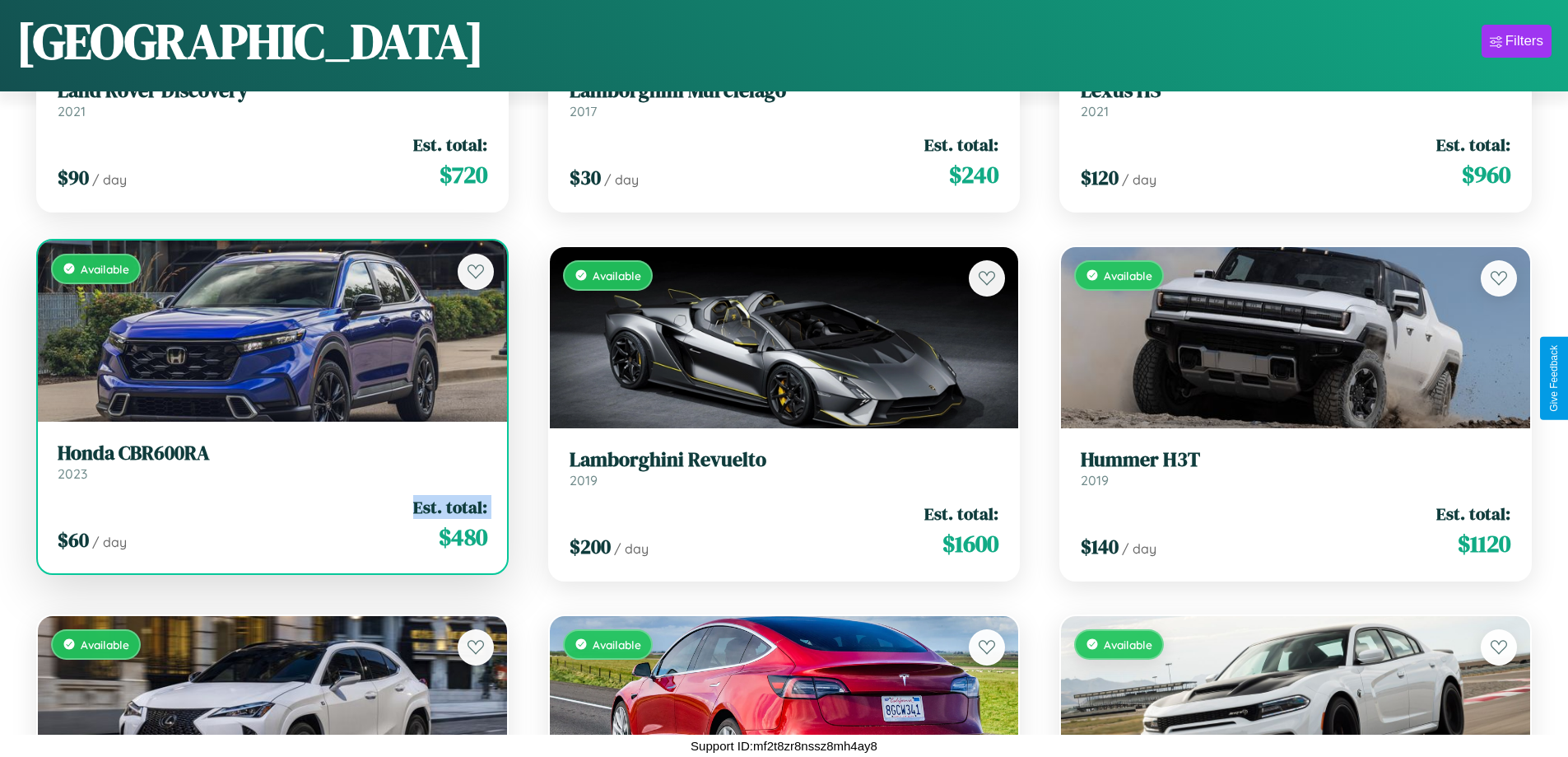
click at [270, 523] on div "$ 60 / day Est. total: $ 480" at bounding box center [272, 524] width 430 height 58
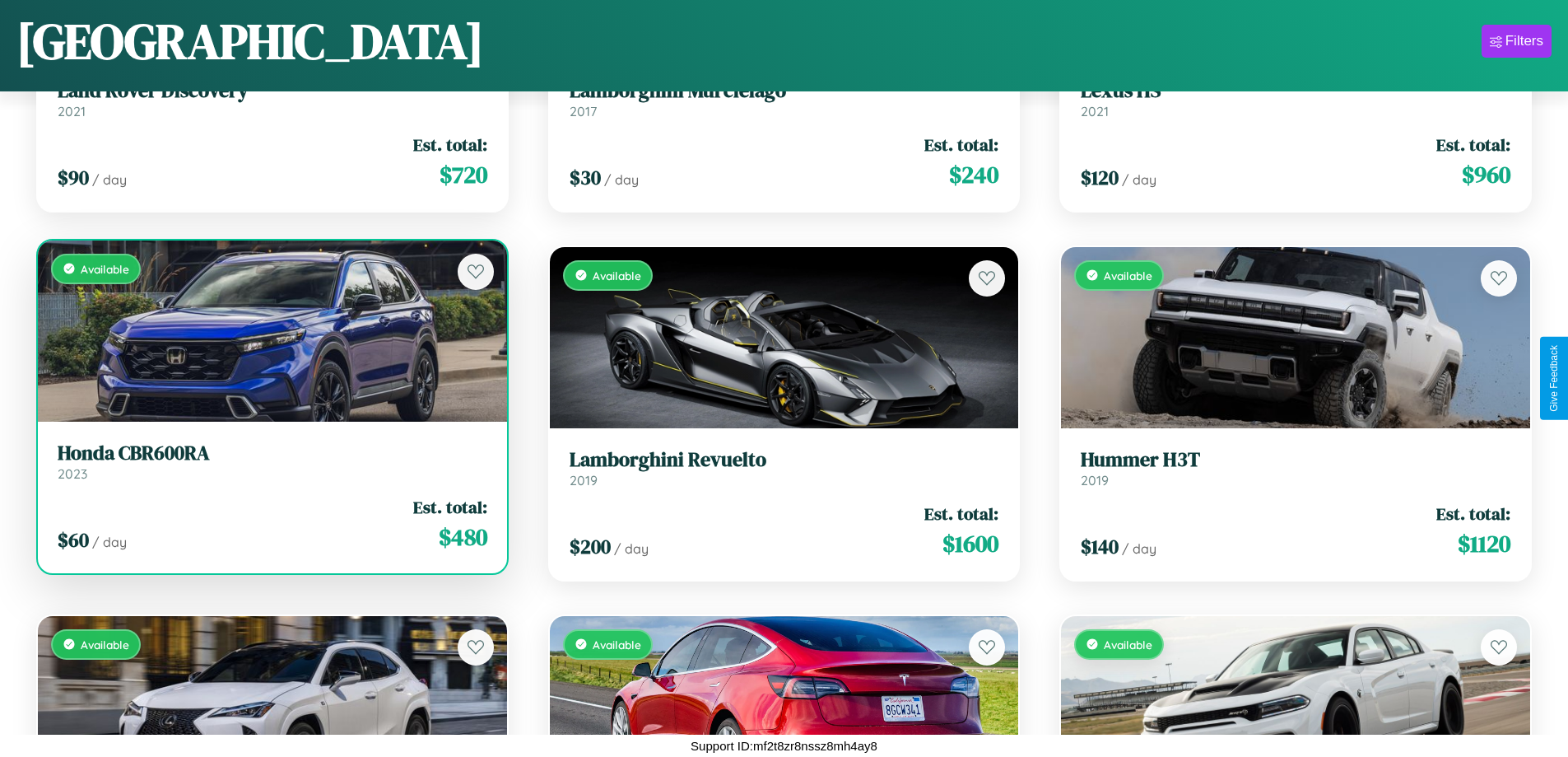
click at [270, 523] on div "$ 60 / day Est. total: $ 480" at bounding box center [272, 524] width 430 height 58
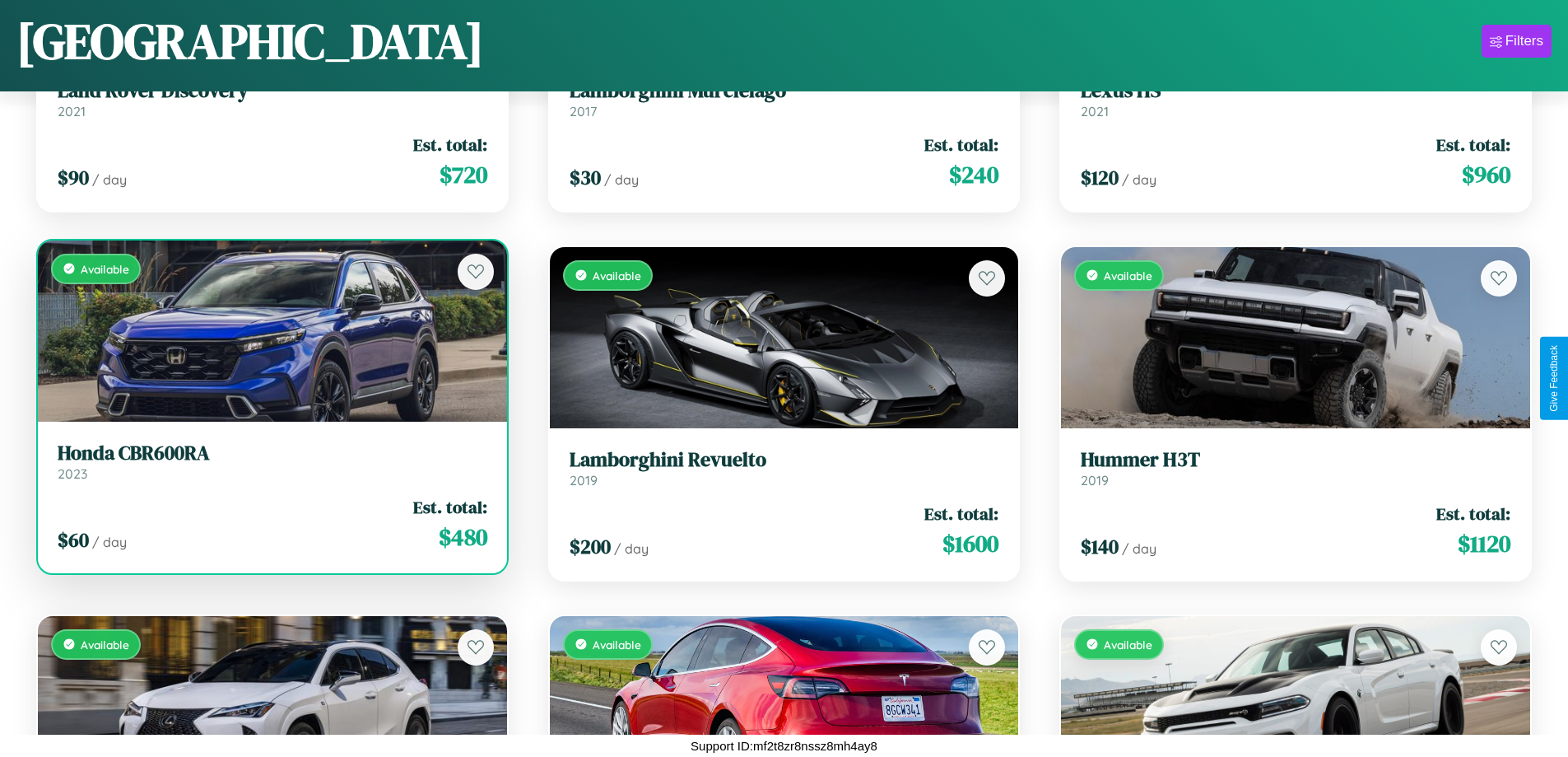
click at [270, 461] on h3 "Honda CBR600RA" at bounding box center [272, 453] width 430 height 24
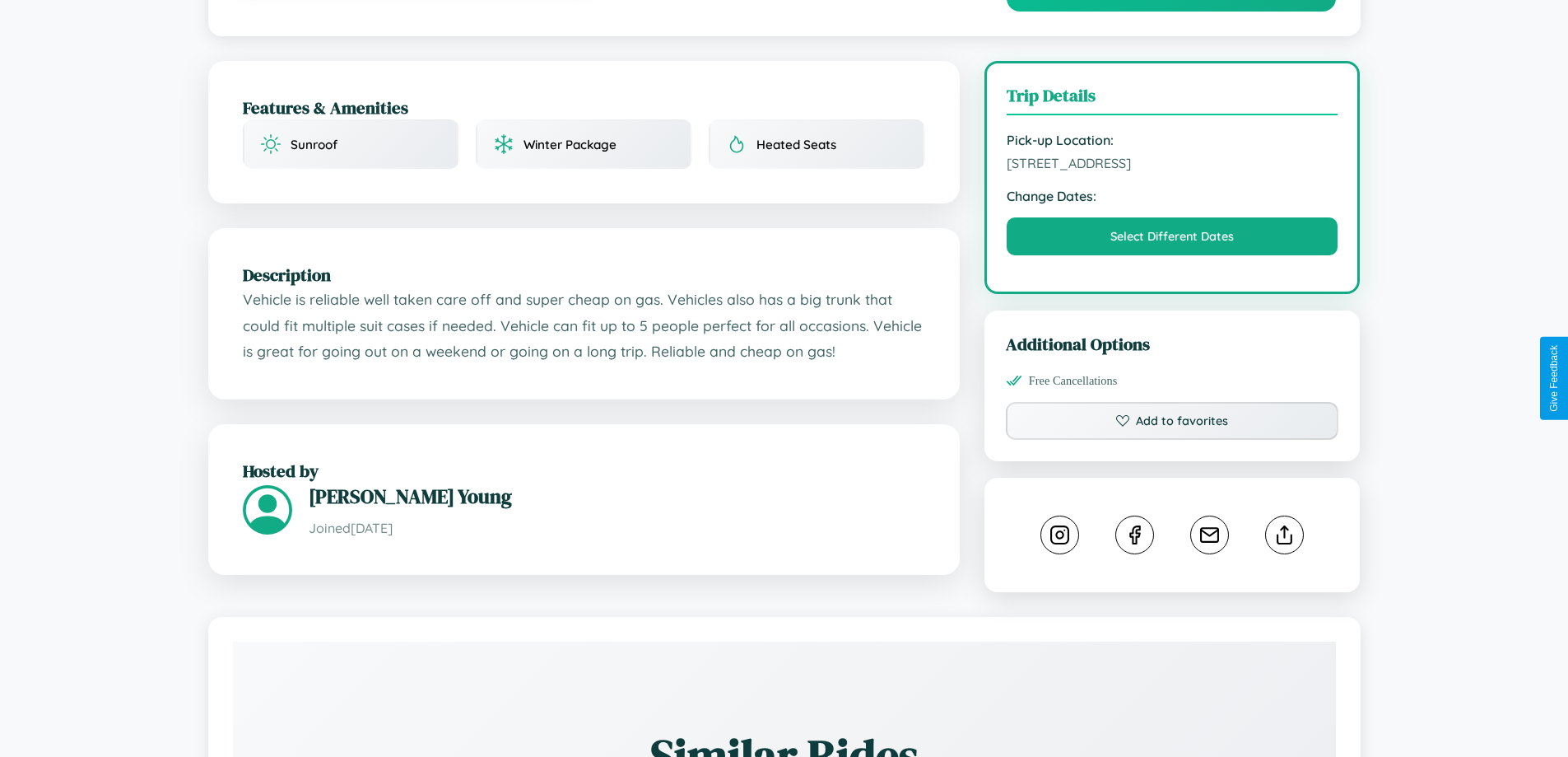
scroll to position [541, 0]
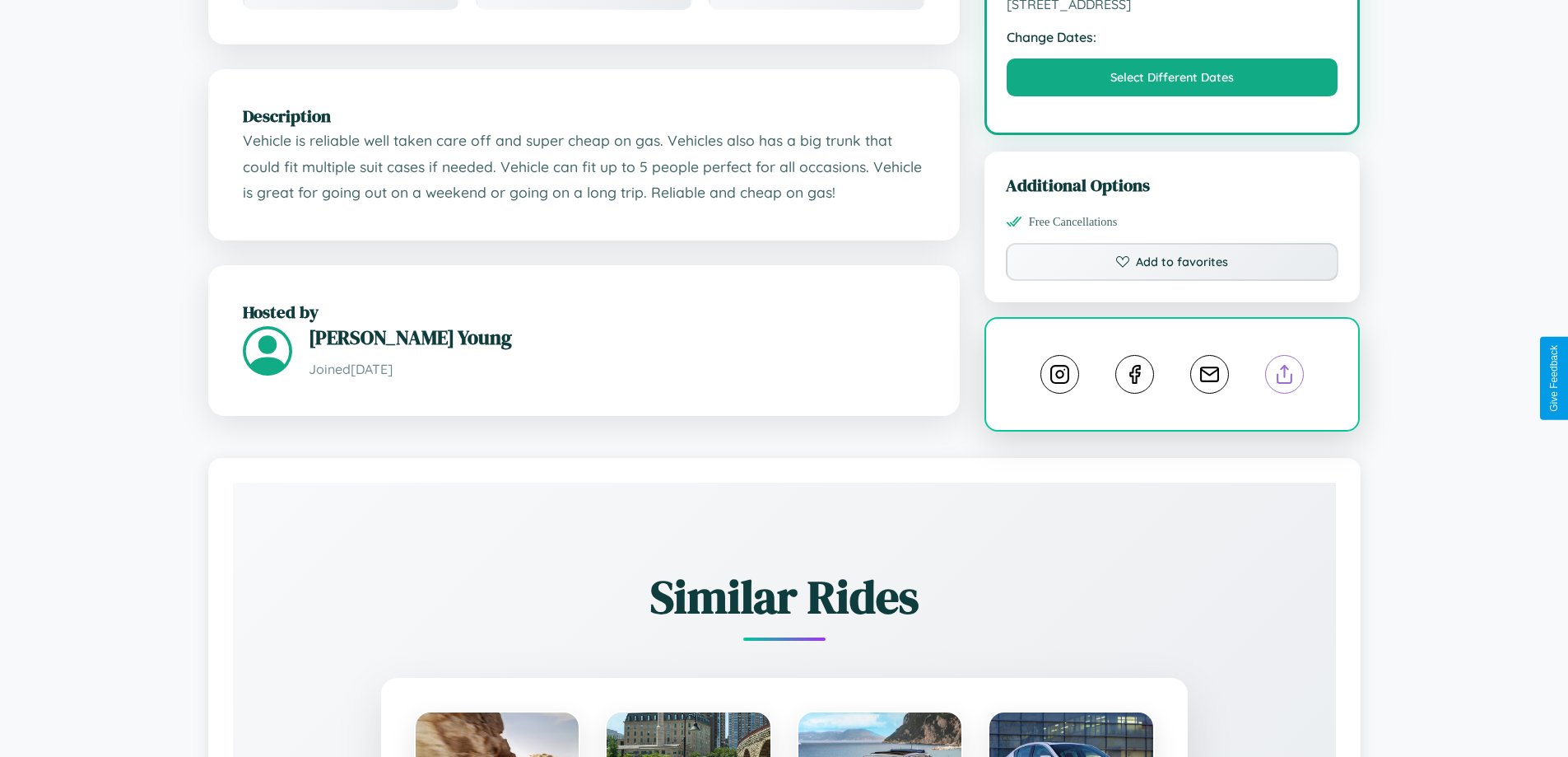
click at [1285, 377] on line at bounding box center [1285, 372] width 0 height 12
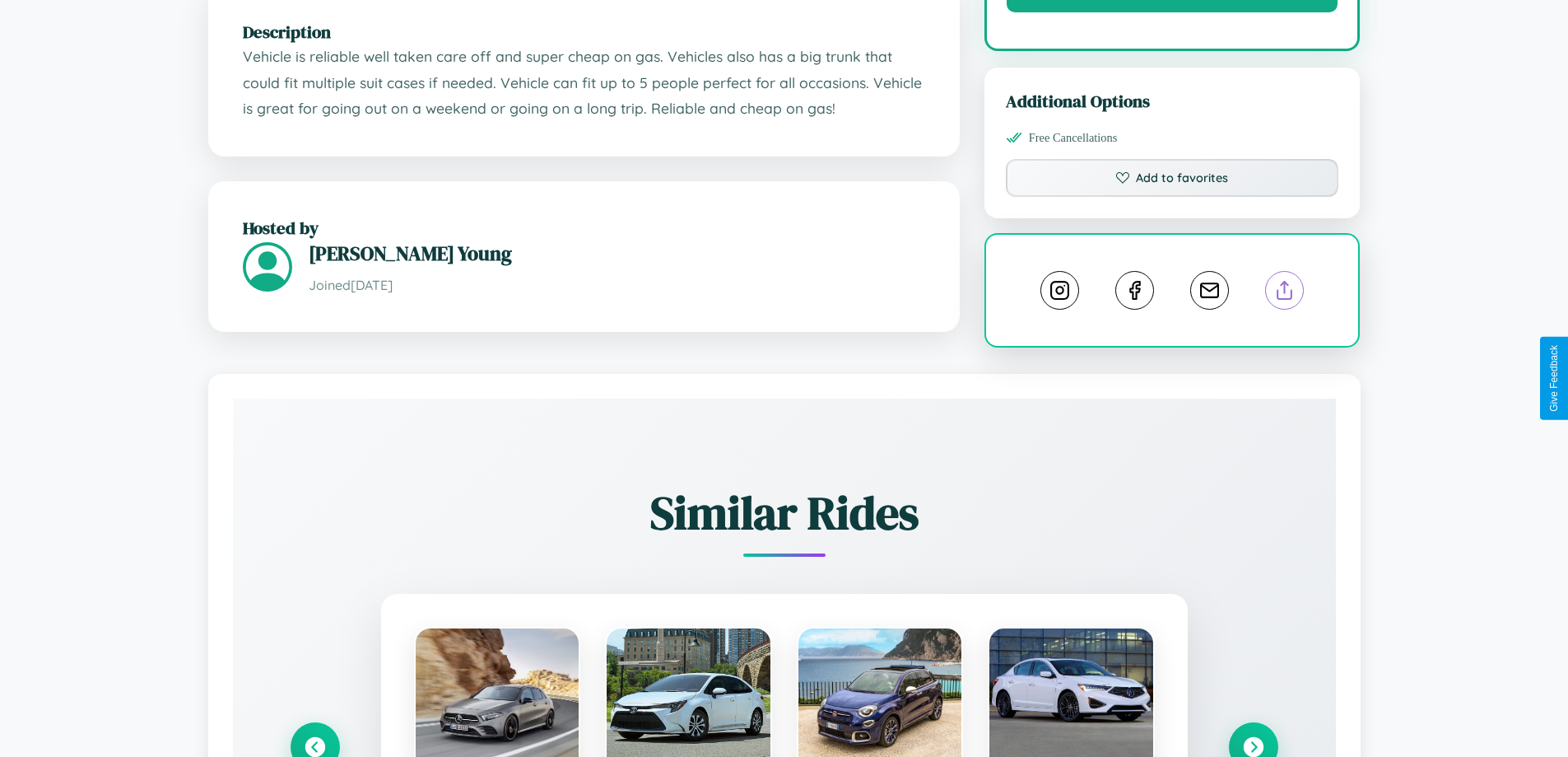
scroll to position [916, 0]
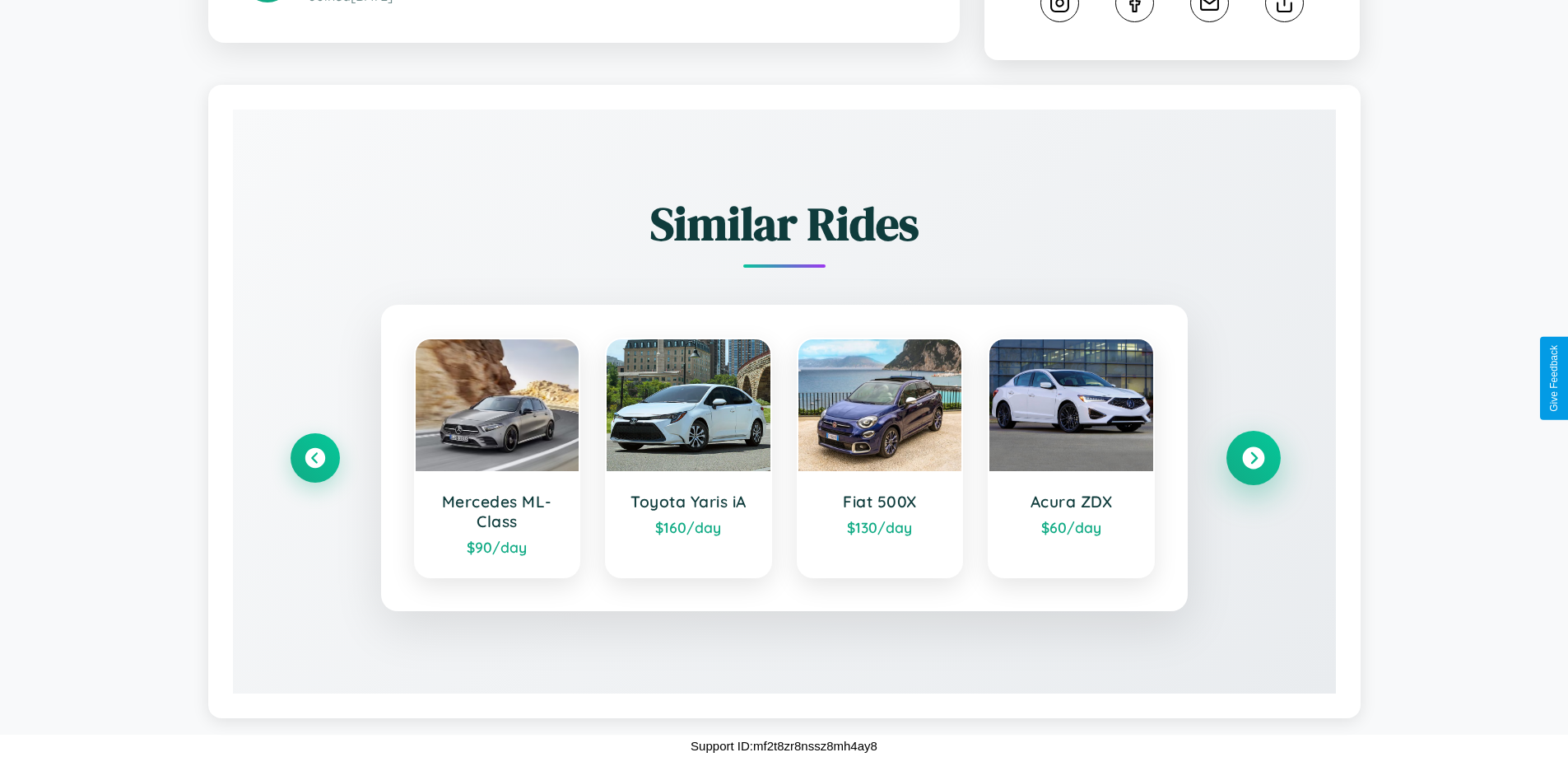
click at [1253, 458] on icon at bounding box center [1253, 458] width 22 height 22
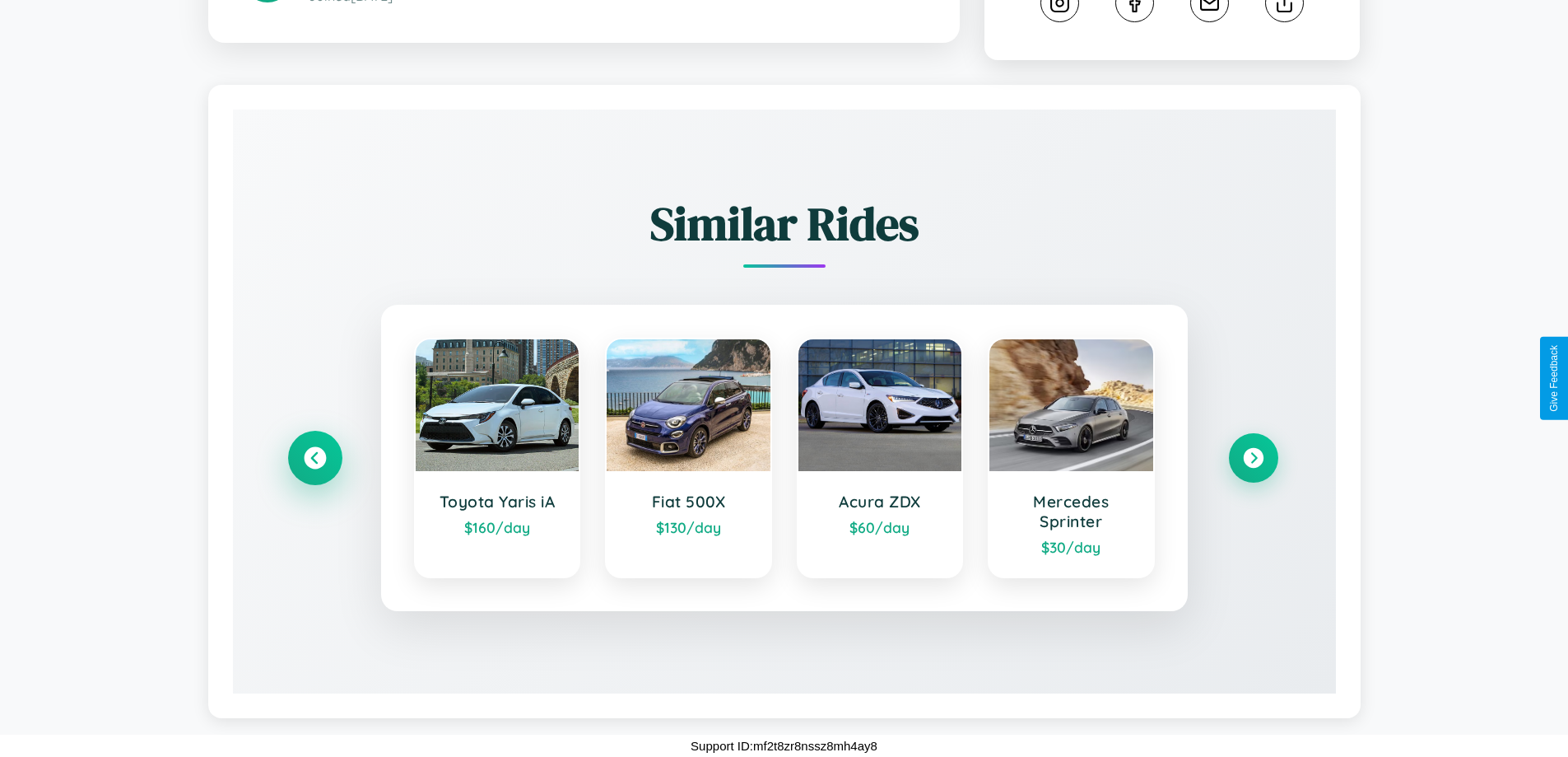
click at [314, 458] on icon at bounding box center [314, 458] width 22 height 22
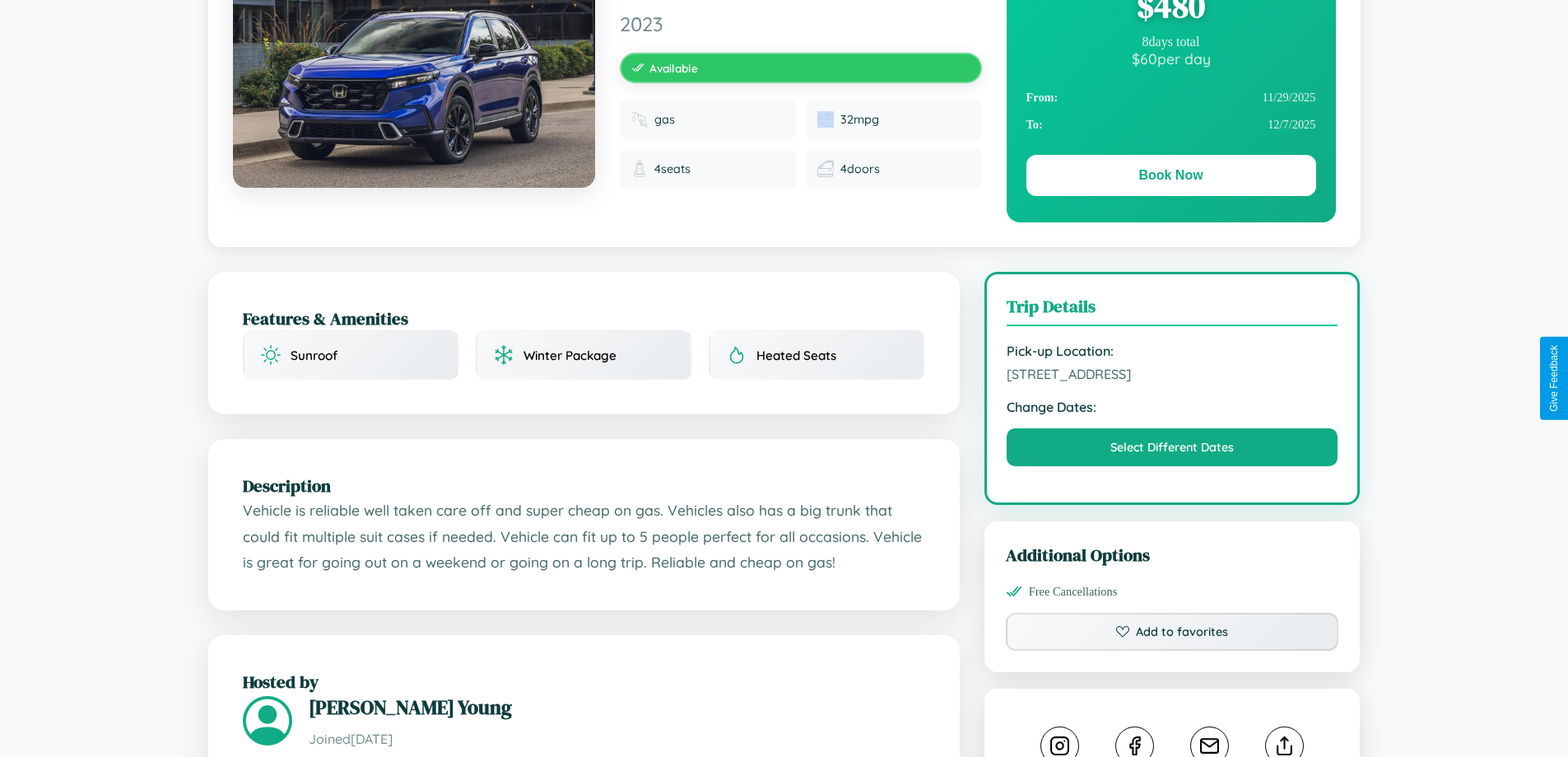
scroll to position [170, 0]
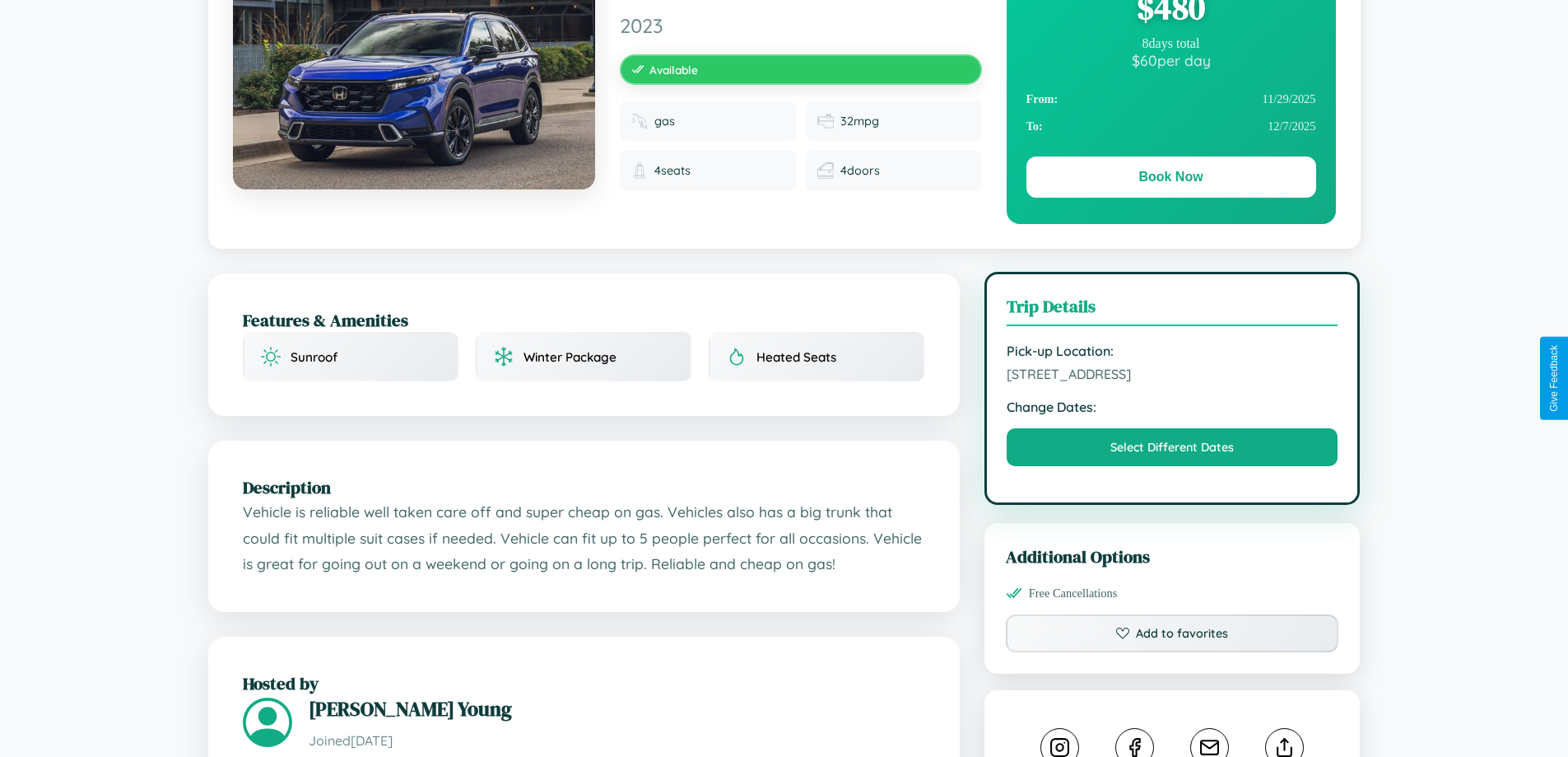
click at [1172, 377] on span "3626 Fourth Street Paris 11984 France" at bounding box center [1172, 374] width 332 height 16
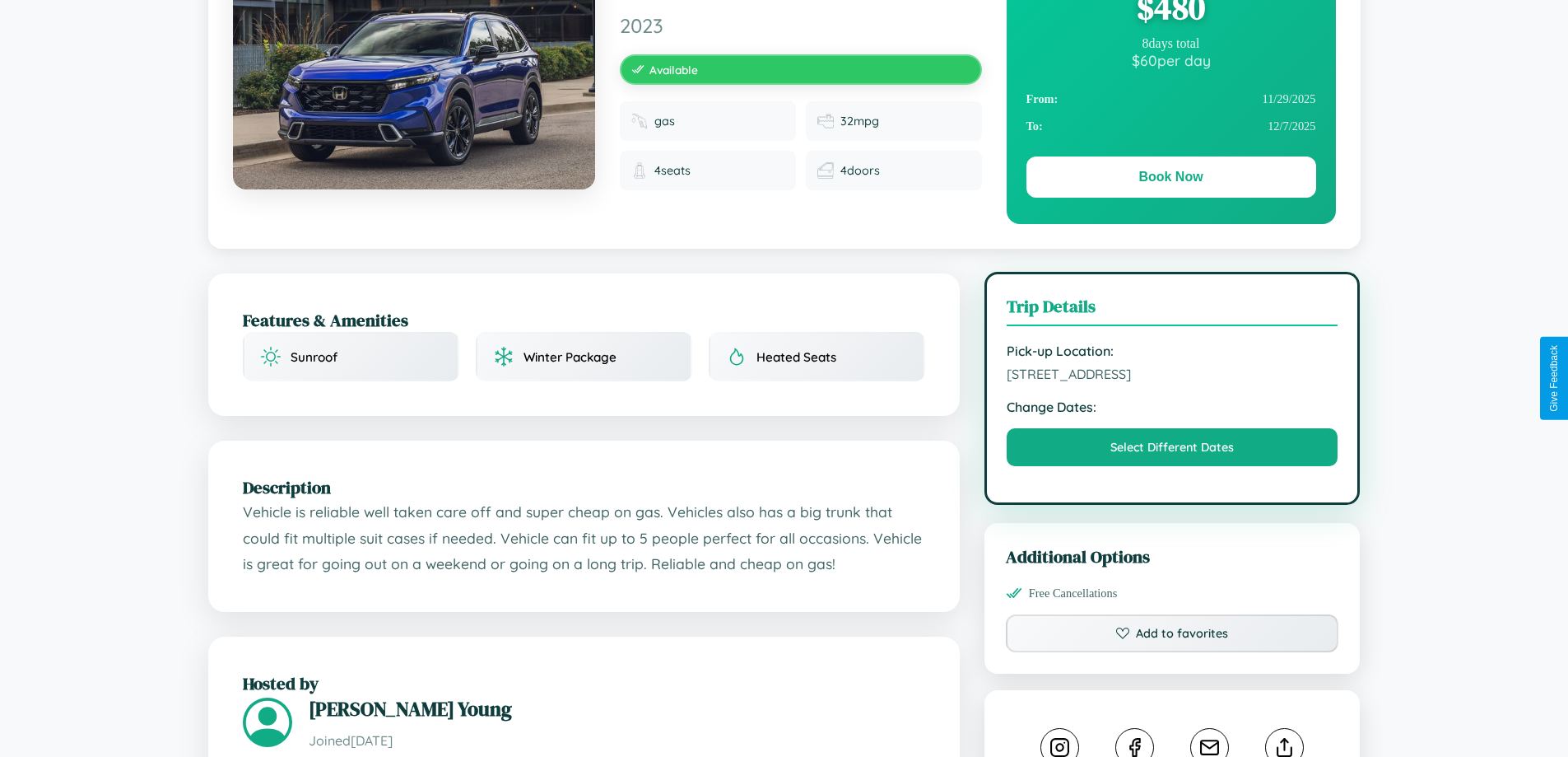
click at [1172, 377] on span "3626 Fourth Street Paris 11984 France" at bounding box center [1172, 374] width 332 height 16
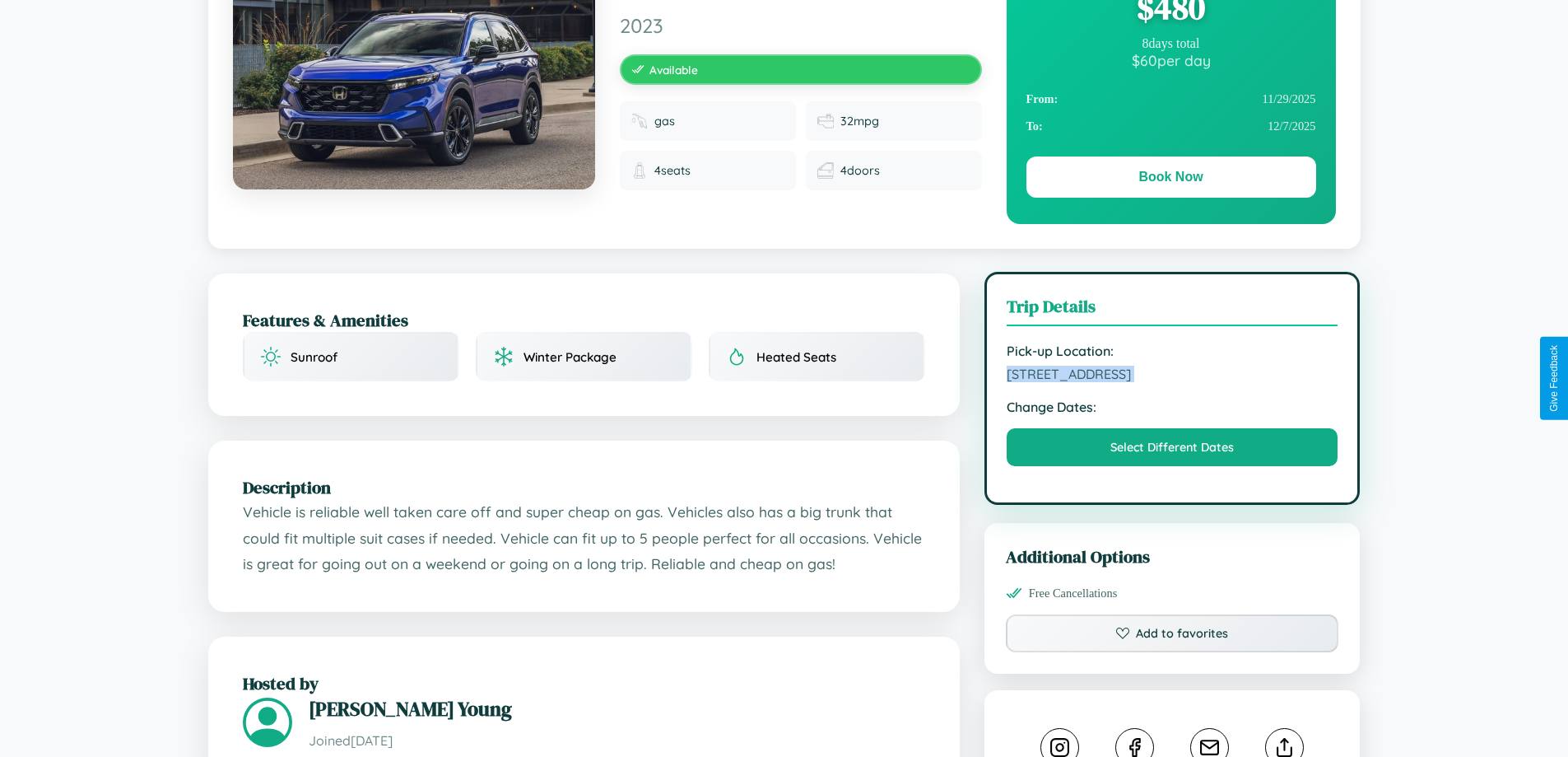
click at [1172, 377] on span "3626 Fourth Street Paris 11984 France" at bounding box center [1172, 374] width 332 height 16
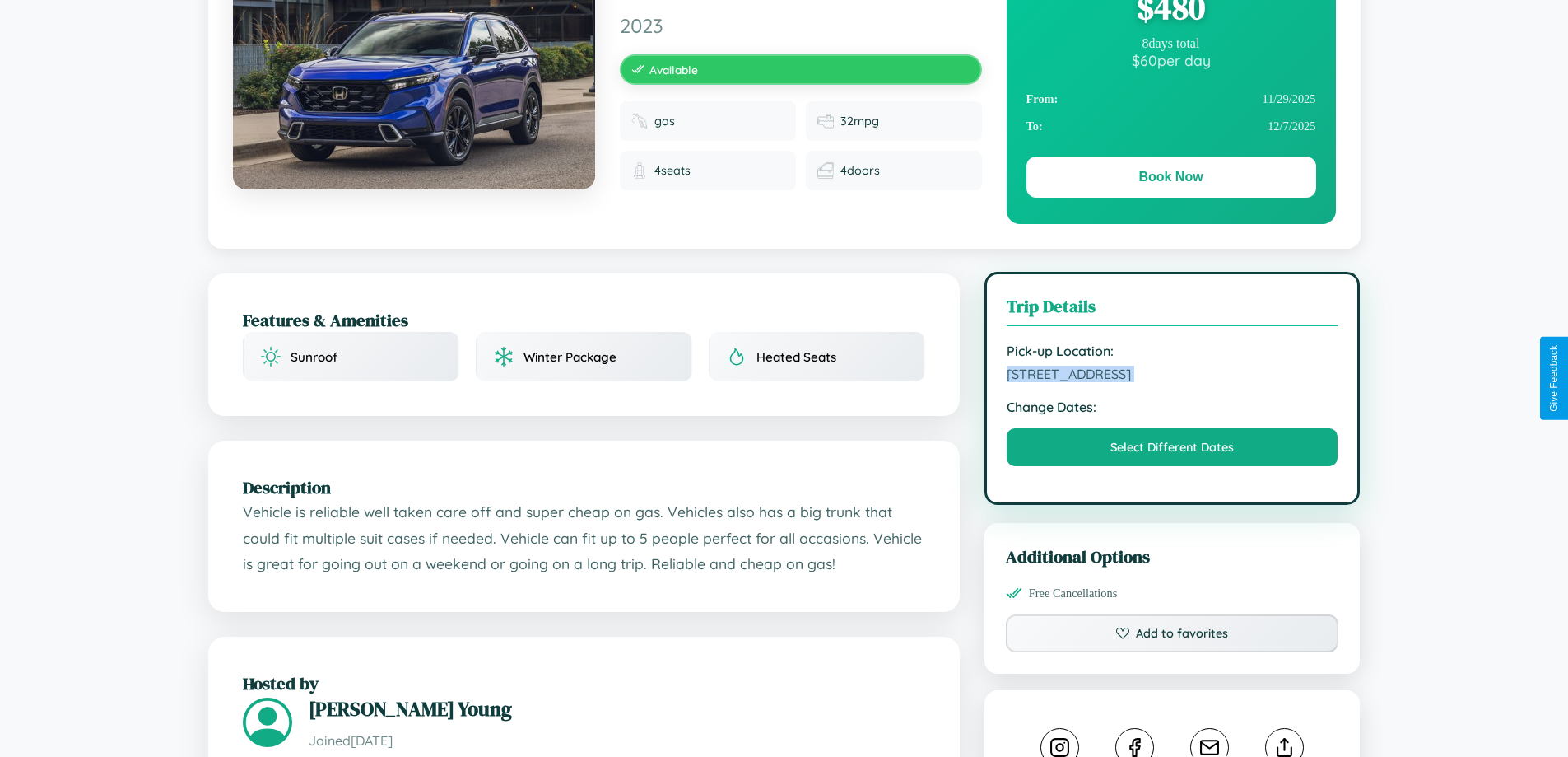
click at [1172, 377] on span "3626 Fourth Street Paris 11984 France" at bounding box center [1172, 374] width 332 height 16
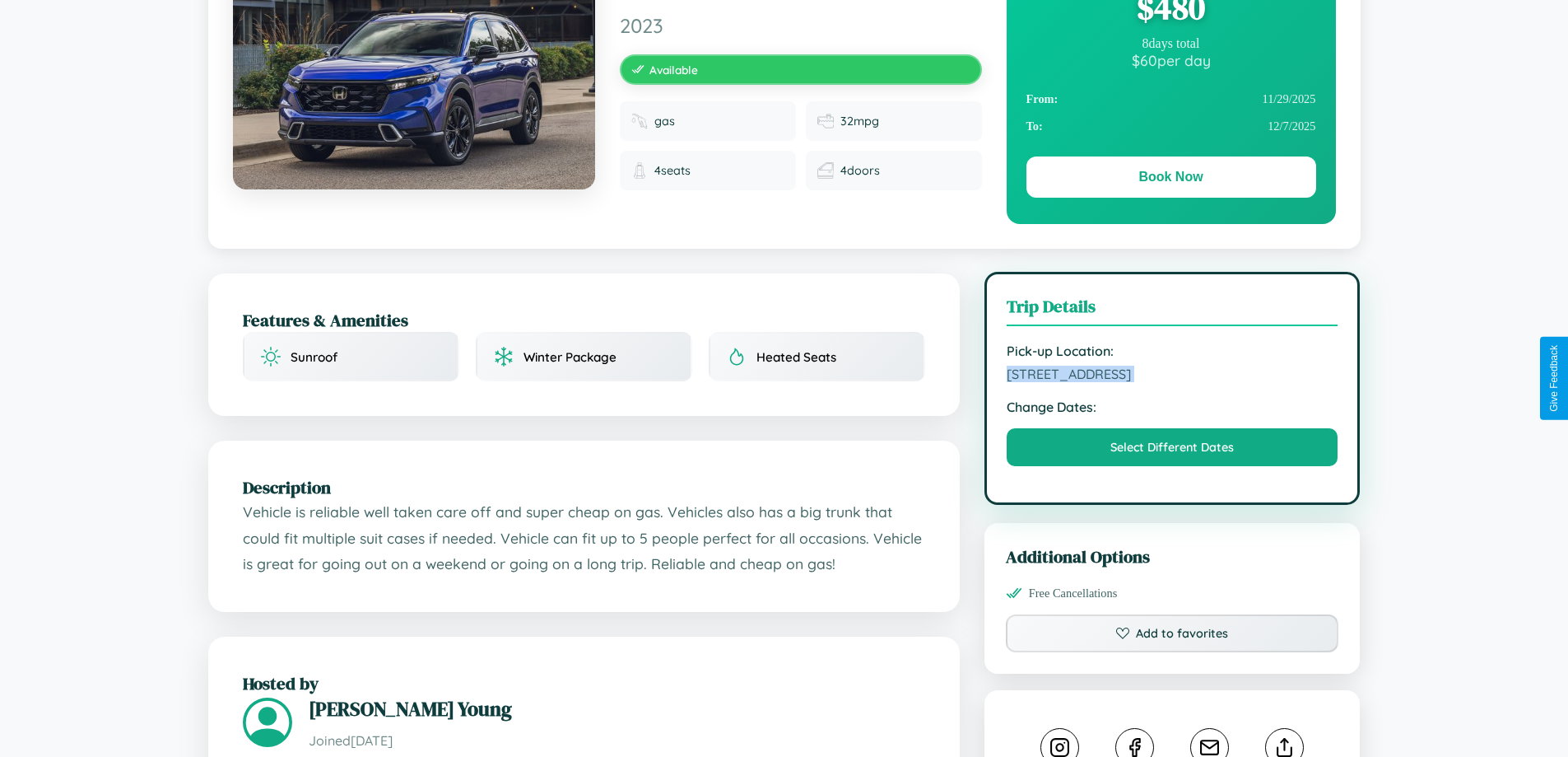
click at [1172, 377] on span "3626 Fourth Street Paris 11984 France" at bounding box center [1172, 374] width 332 height 16
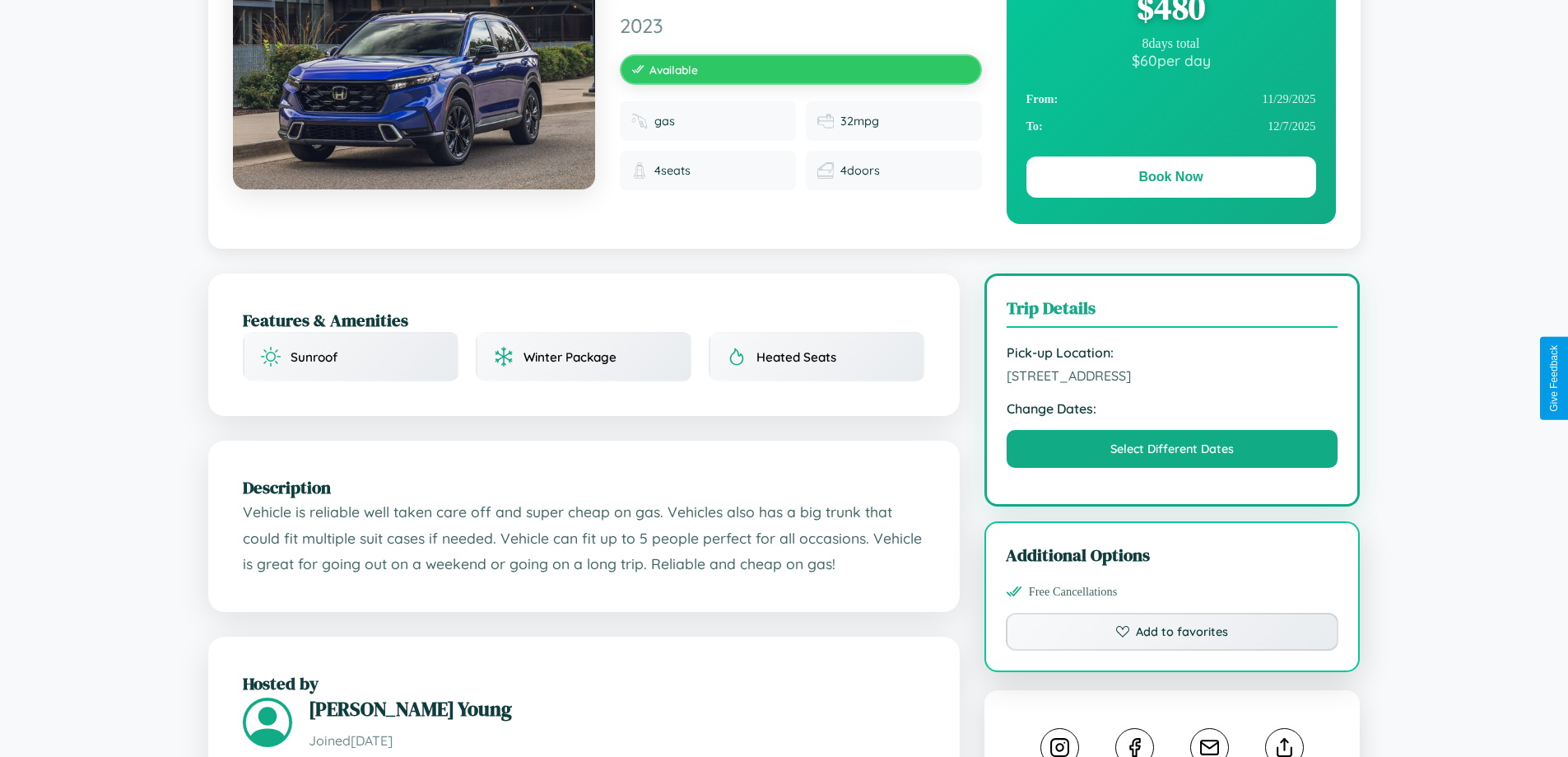
scroll to position [427, 0]
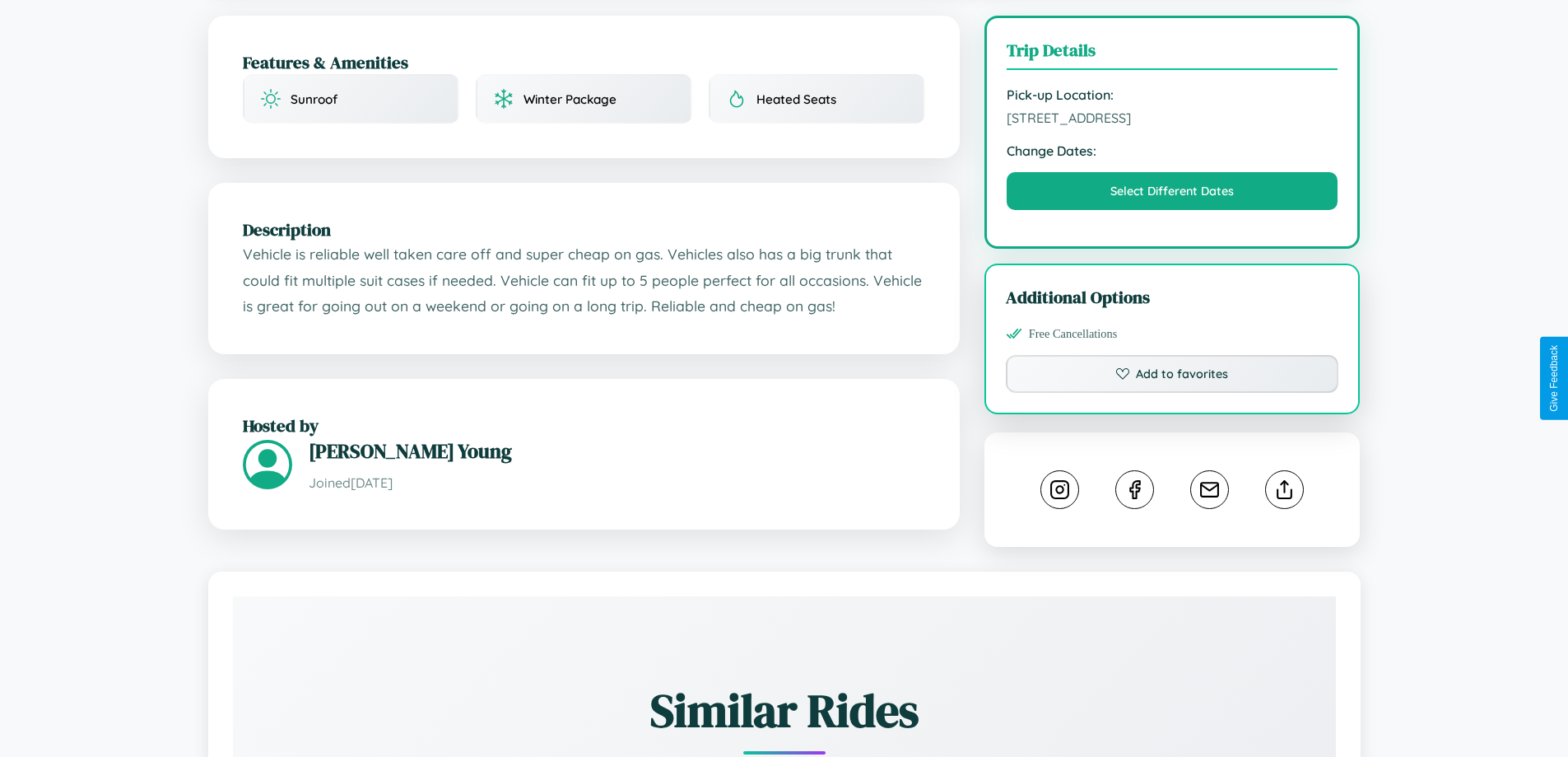
click at [1172, 413] on div "Additional Options Free Cancellations Add to favorites" at bounding box center [1173, 338] width 376 height 150
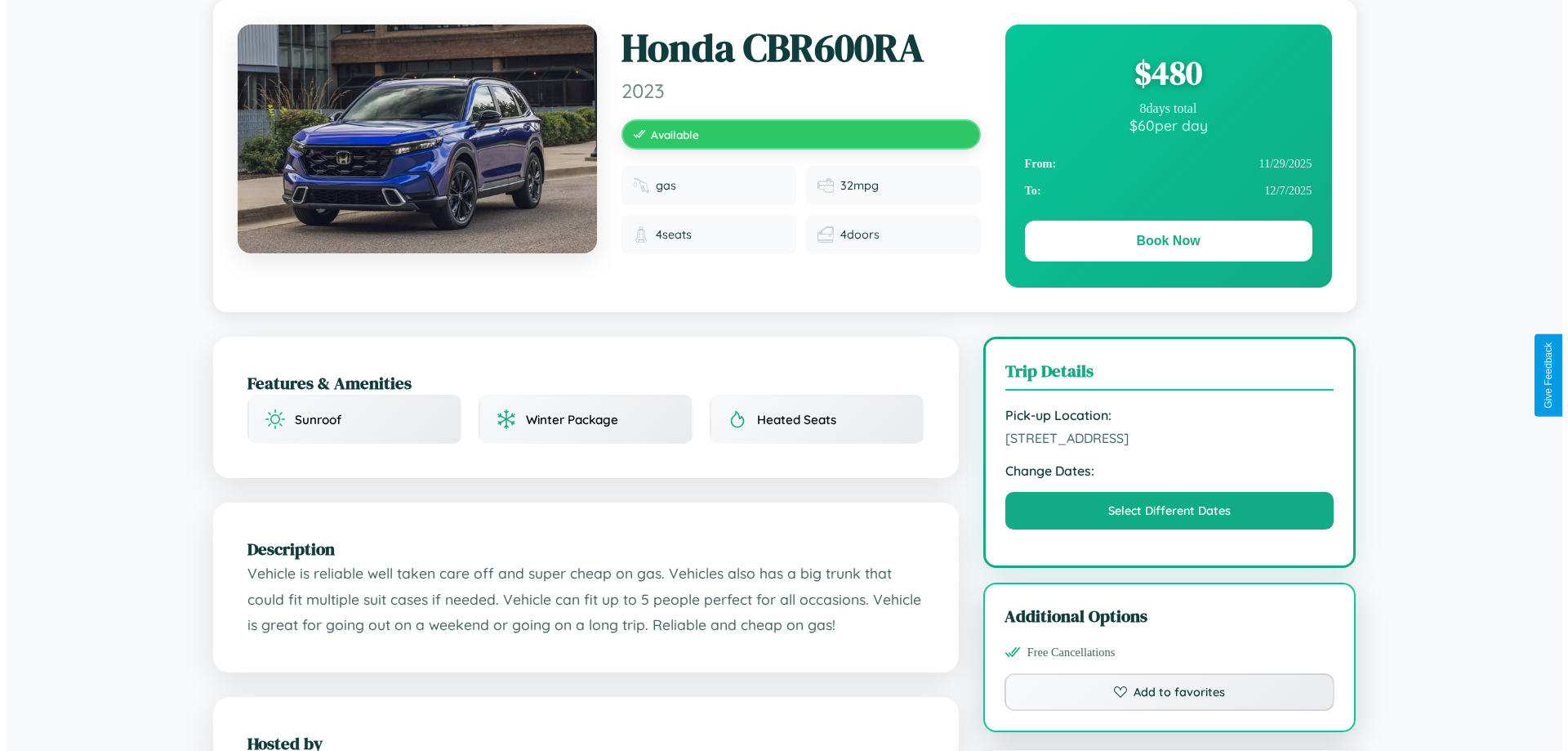
scroll to position [0, 0]
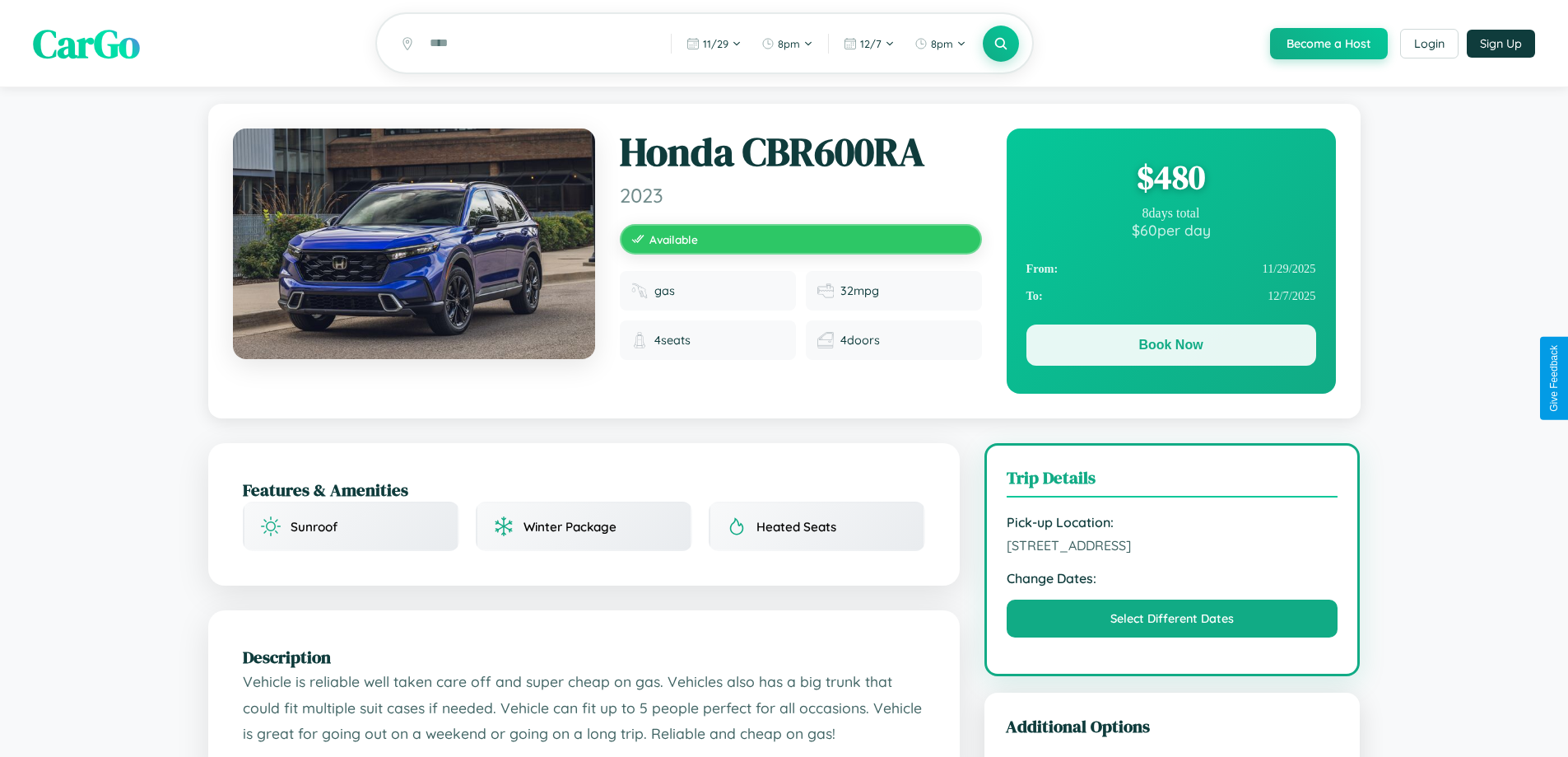
click at [1170, 347] on button "Book Now" at bounding box center [1171, 345] width 290 height 41
